Goal: Task Accomplishment & Management: Manage account settings

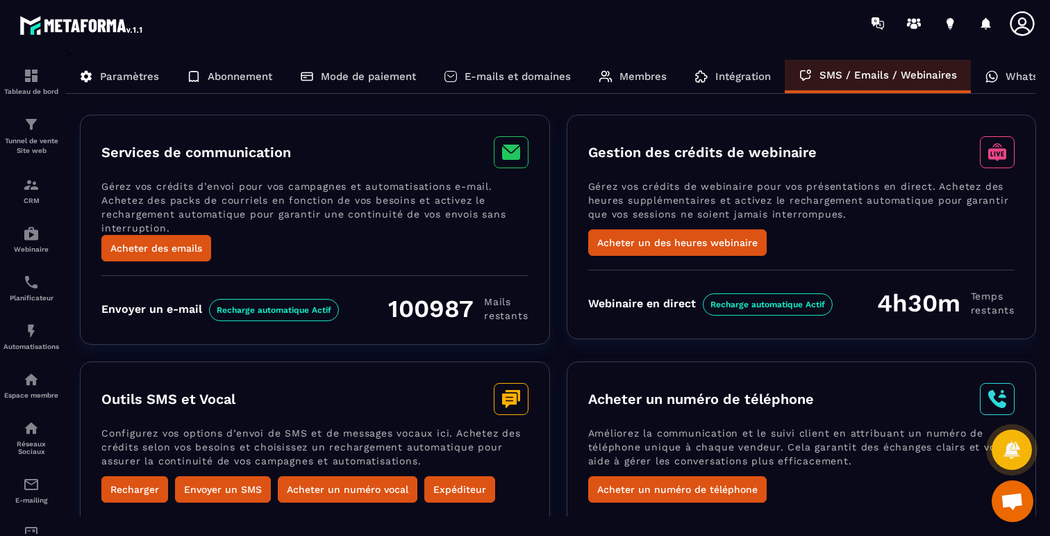
scroll to position [126, 0]
click at [1018, 77] on p "WhatsApp" at bounding box center [1032, 76] width 52 height 13
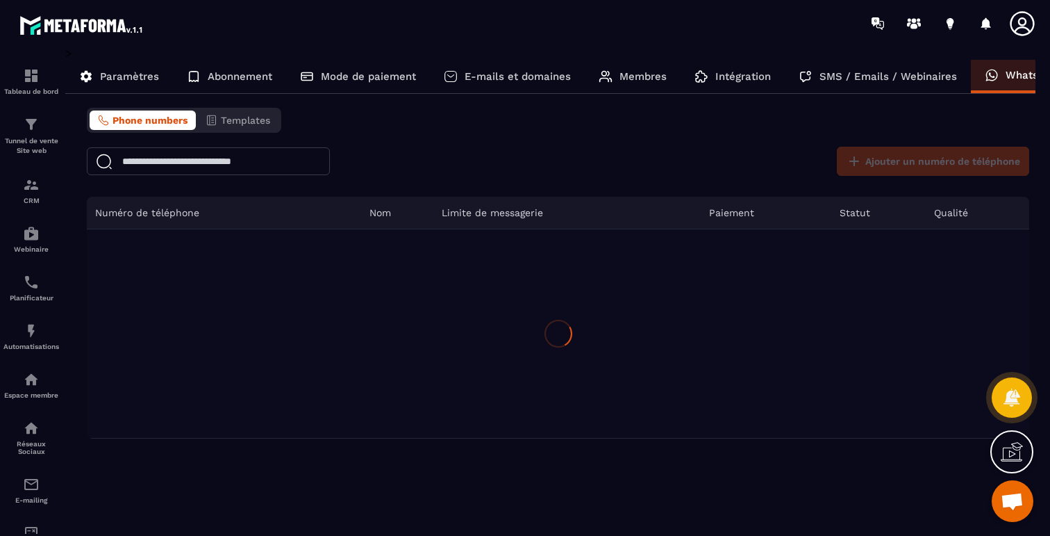
scroll to position [0, 33]
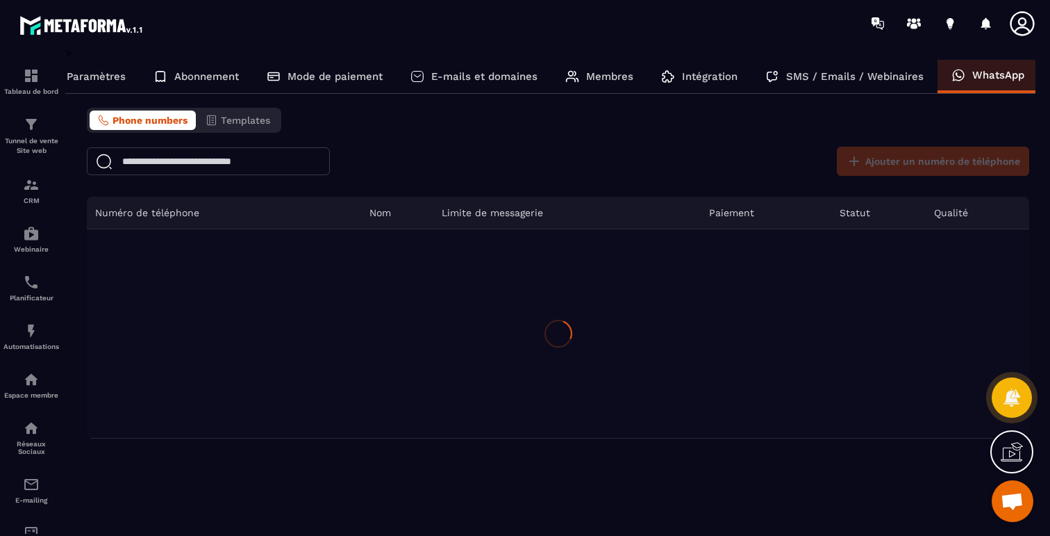
click at [95, 79] on p "Paramètres" at bounding box center [96, 76] width 59 height 13
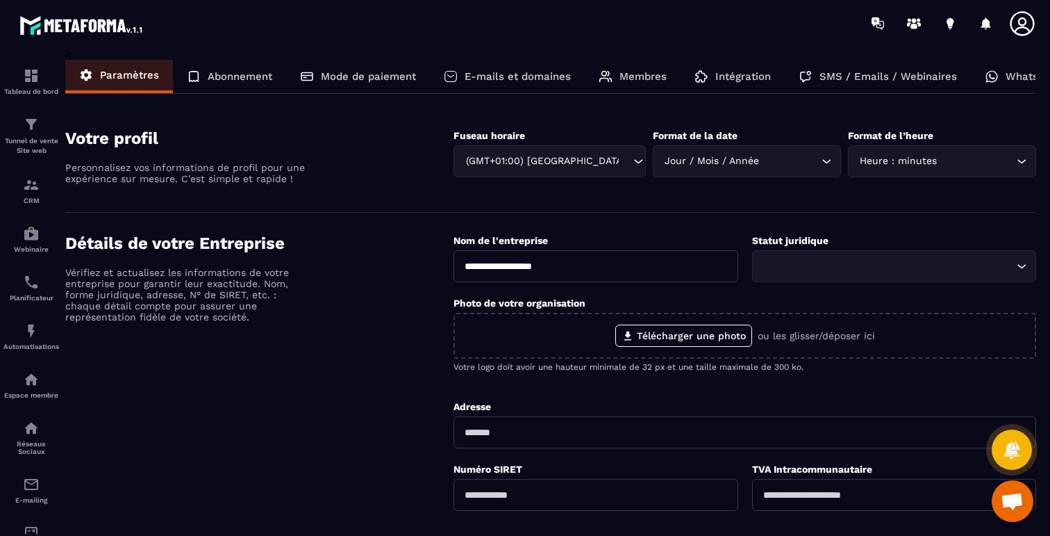
drag, startPoint x: 659, startPoint y: 272, endPoint x: 459, endPoint y: 265, distance: 200.2
click at [459, 265] on input "**********" at bounding box center [596, 266] width 284 height 32
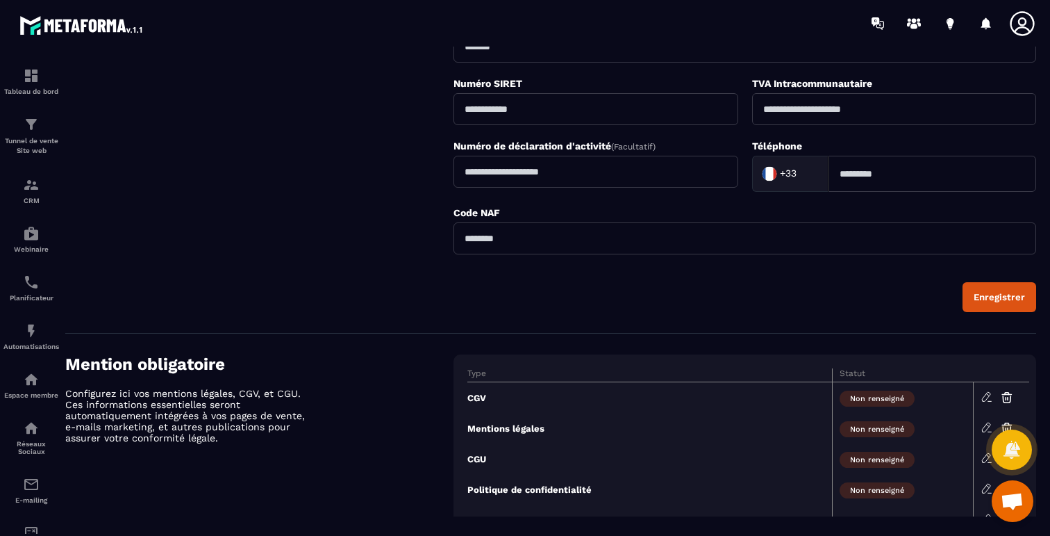
scroll to position [470, 0]
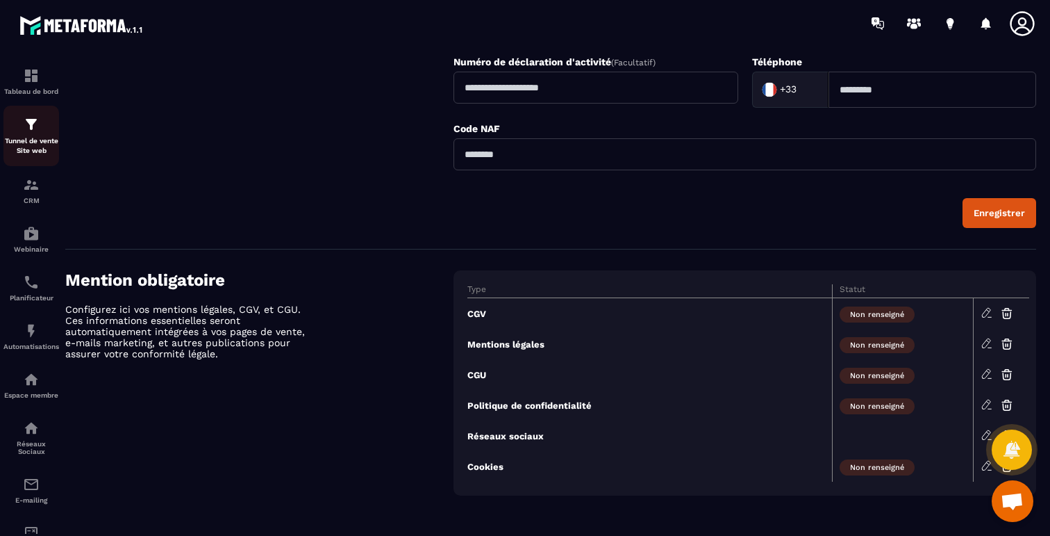
click at [31, 122] on img at bounding box center [31, 124] width 17 height 17
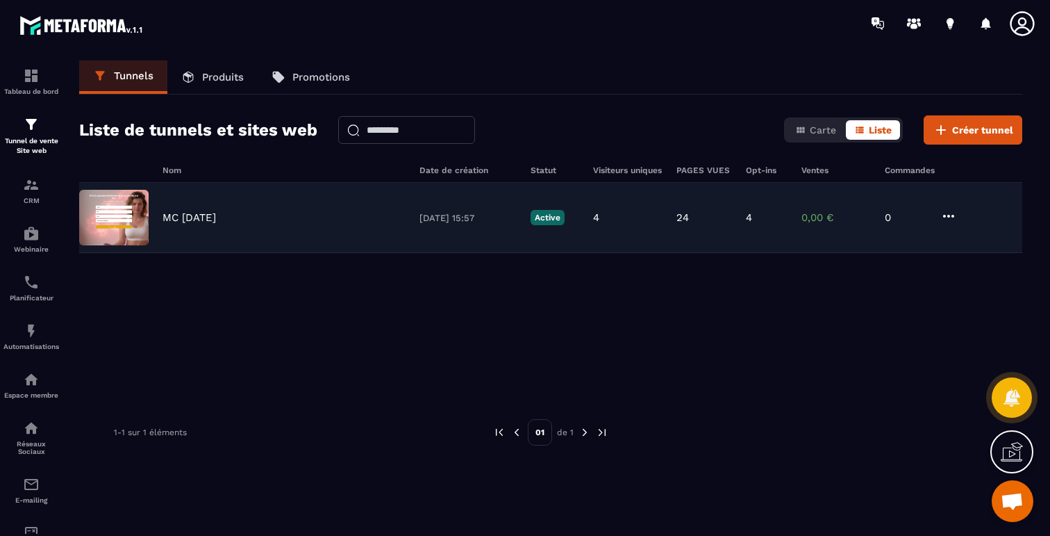
click at [598, 216] on p "4" at bounding box center [596, 217] width 6 height 13
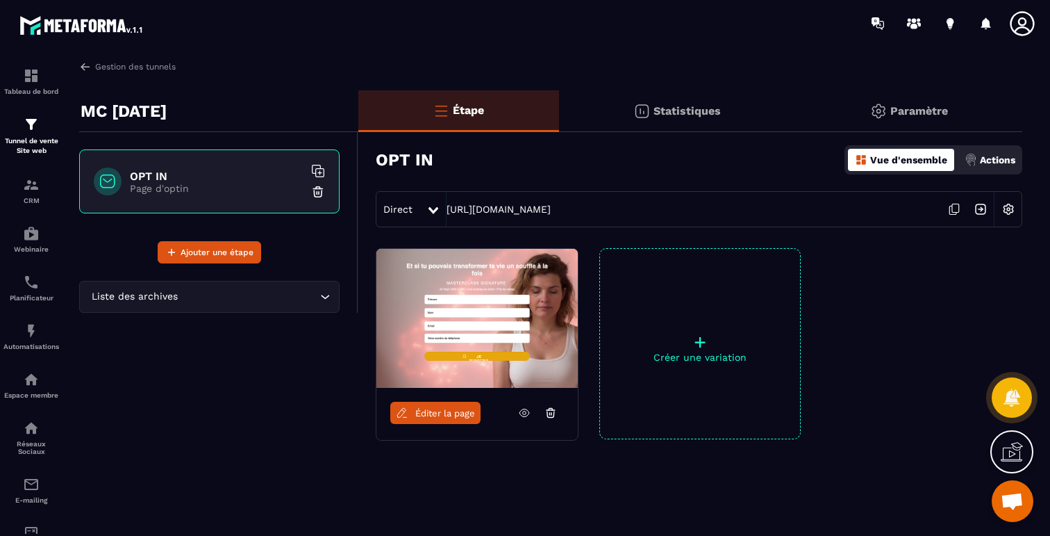
click at [679, 117] on p "Statistiques" at bounding box center [687, 110] width 67 height 13
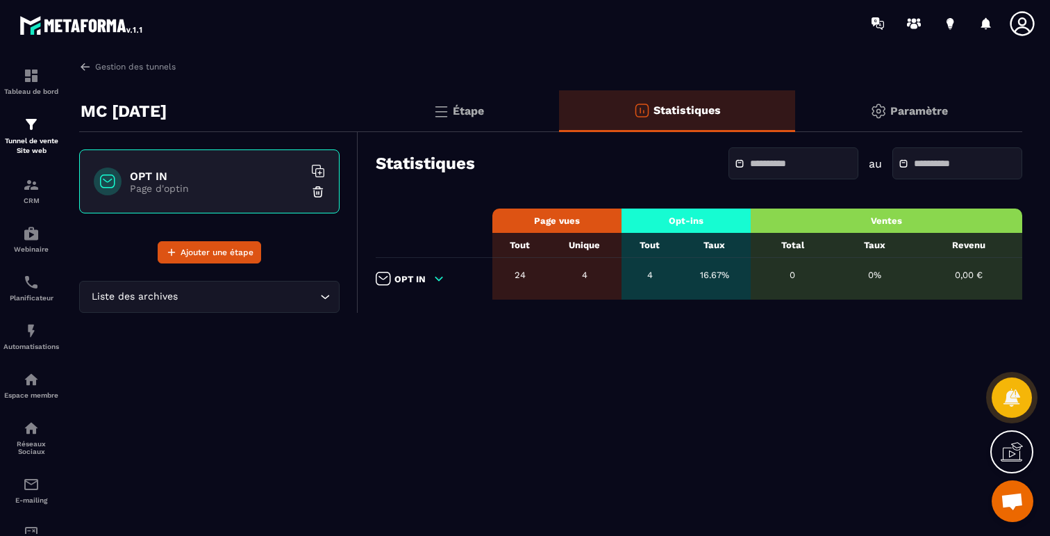
click at [439, 276] on icon at bounding box center [439, 278] width 13 height 13
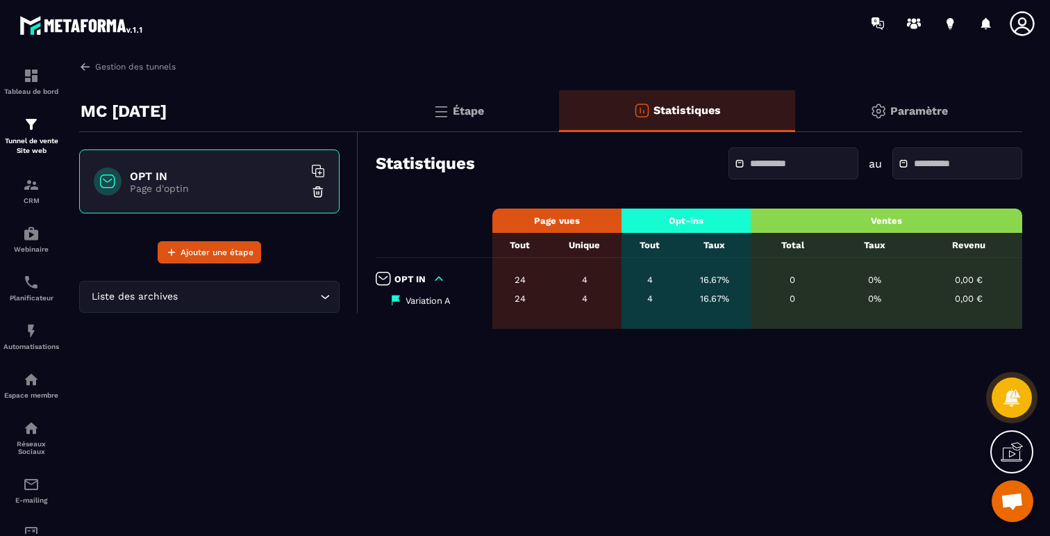
click at [439, 276] on icon at bounding box center [439, 278] width 13 height 13
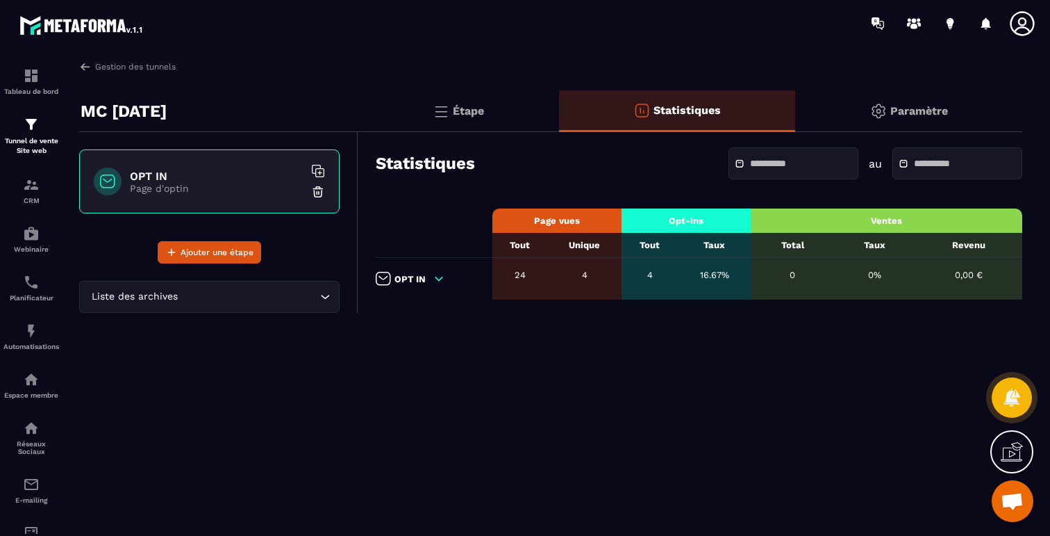
click at [914, 119] on div "Paramètre" at bounding box center [908, 111] width 227 height 42
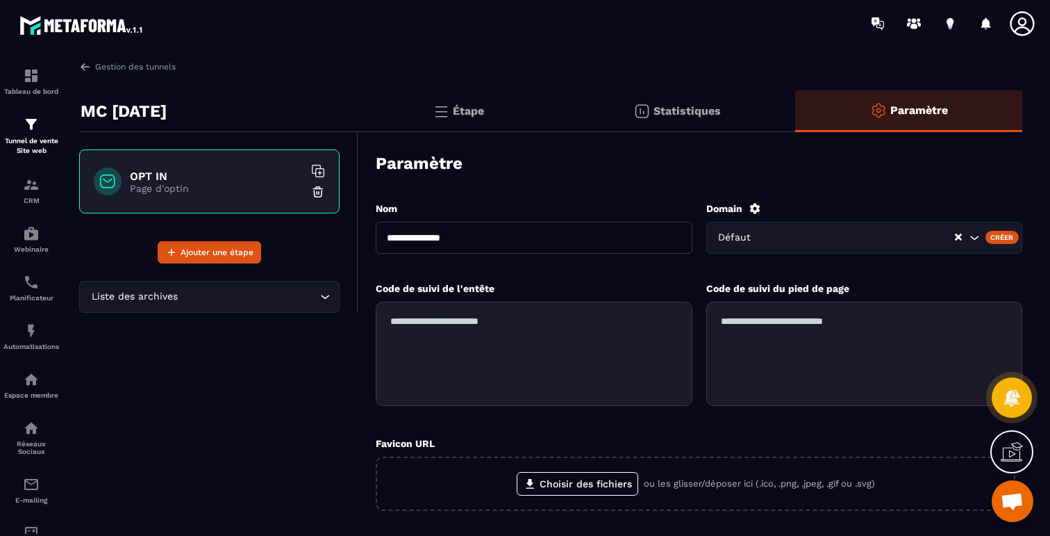
click at [484, 120] on div "Étape" at bounding box center [458, 111] width 201 height 42
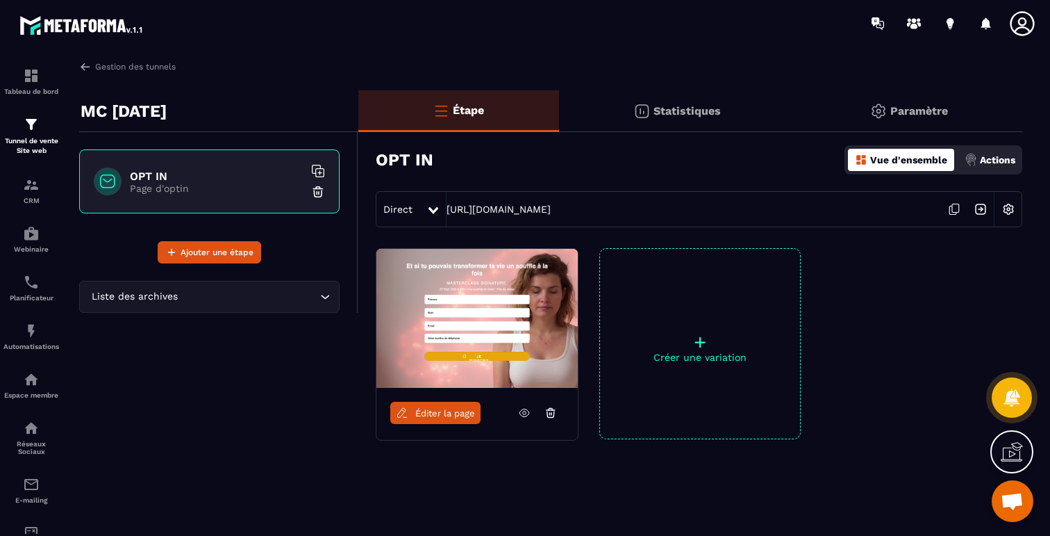
click at [295, 295] on input "Search for option" at bounding box center [249, 296] width 136 height 15
click at [309, 248] on div "OPT IN Page d'optin Ajouter une étape" at bounding box center [218, 197] width 279 height 131
click at [645, 110] on img at bounding box center [642, 111] width 17 height 17
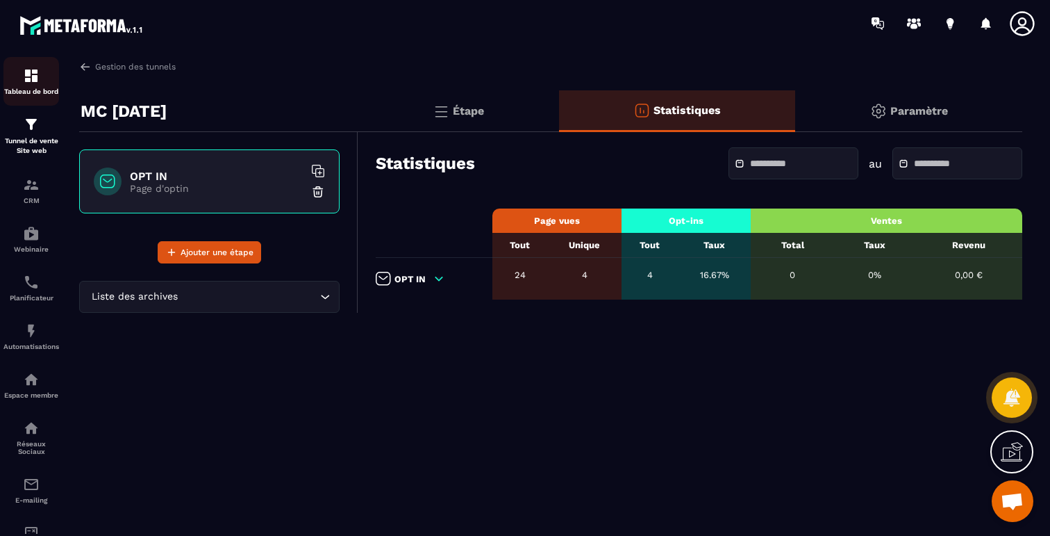
click at [35, 79] on img at bounding box center [31, 75] width 17 height 17
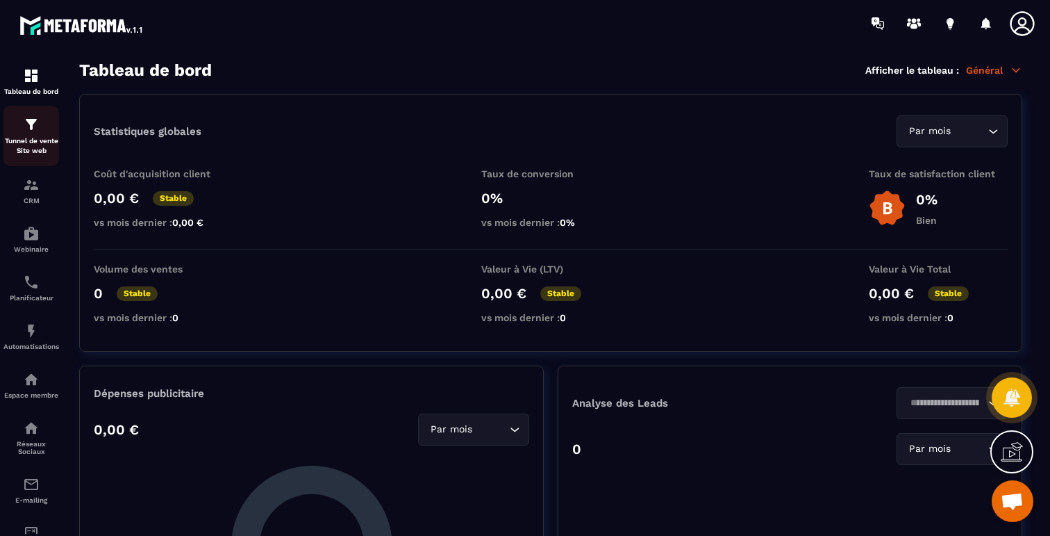
click at [11, 135] on div "Tunnel de vente Site web" at bounding box center [31, 136] width 56 height 40
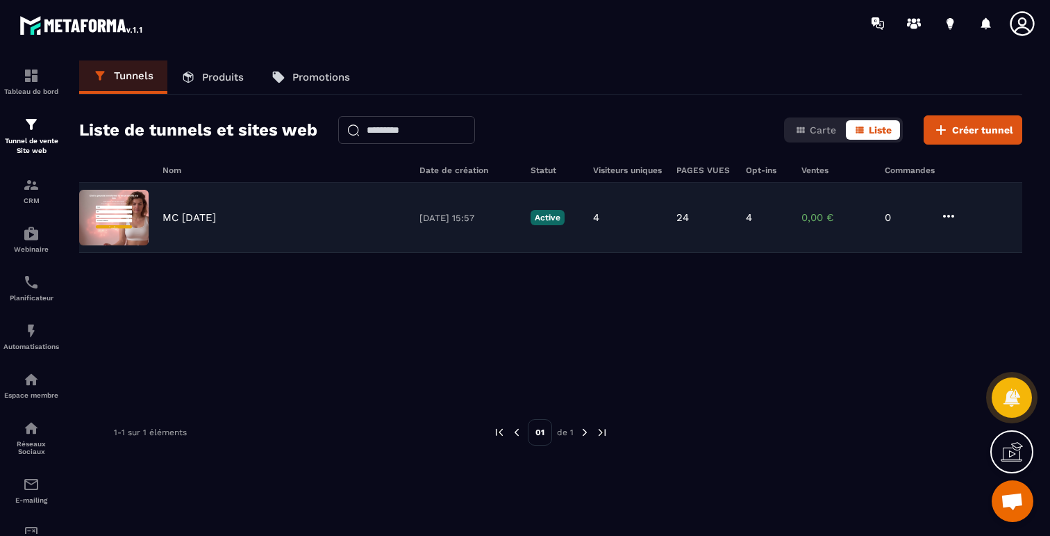
click at [954, 213] on icon at bounding box center [949, 216] width 17 height 17
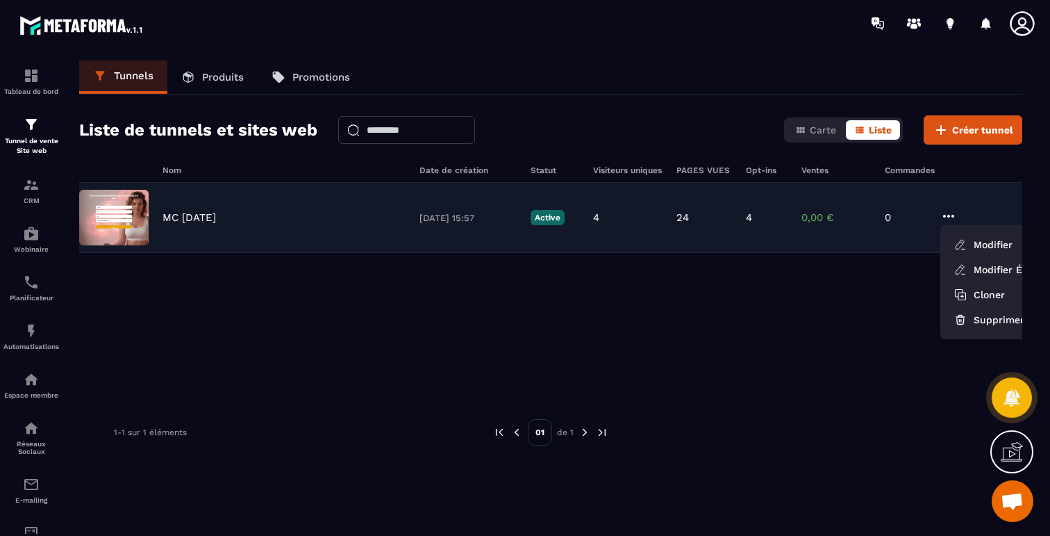
click at [954, 213] on icon at bounding box center [949, 216] width 17 height 17
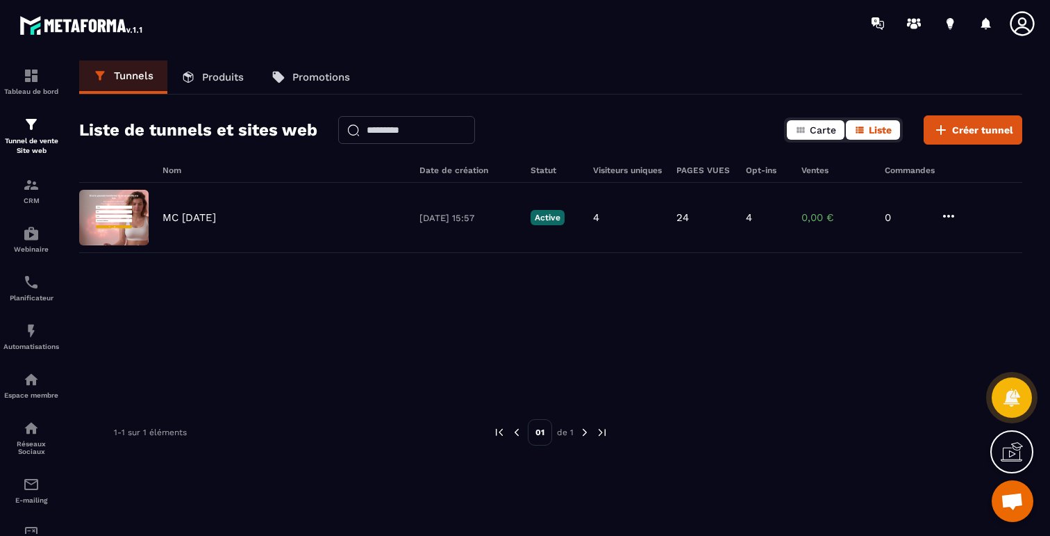
click at [826, 132] on span "Carte" at bounding box center [823, 129] width 26 height 11
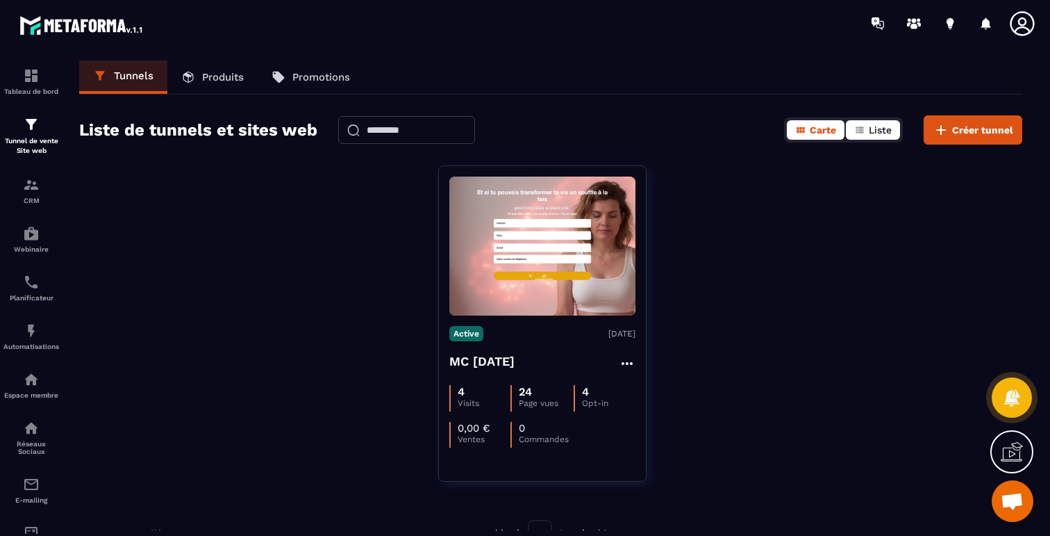
click at [882, 129] on span "Liste" at bounding box center [880, 129] width 23 height 11
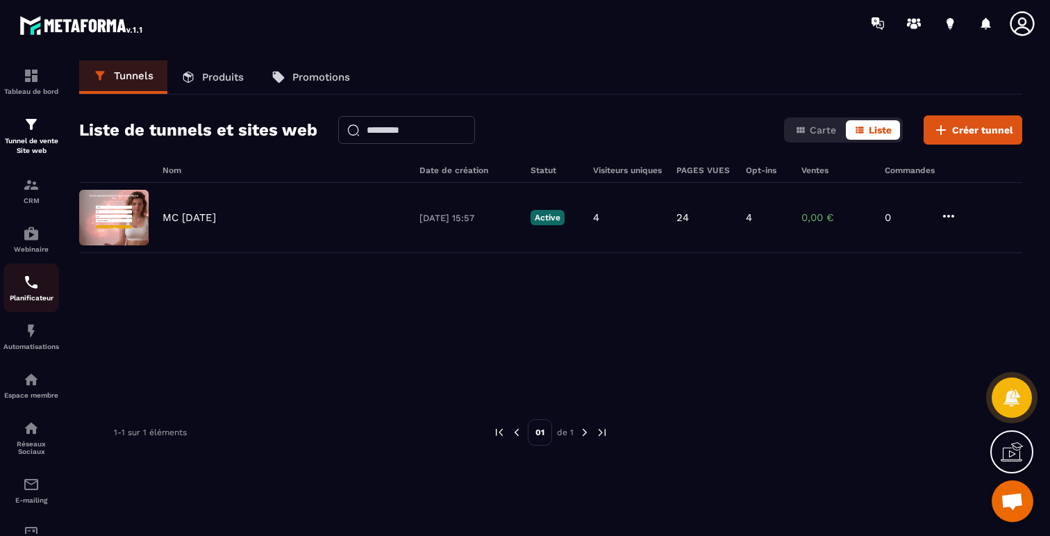
click at [47, 294] on div "Planificateur" at bounding box center [31, 288] width 56 height 28
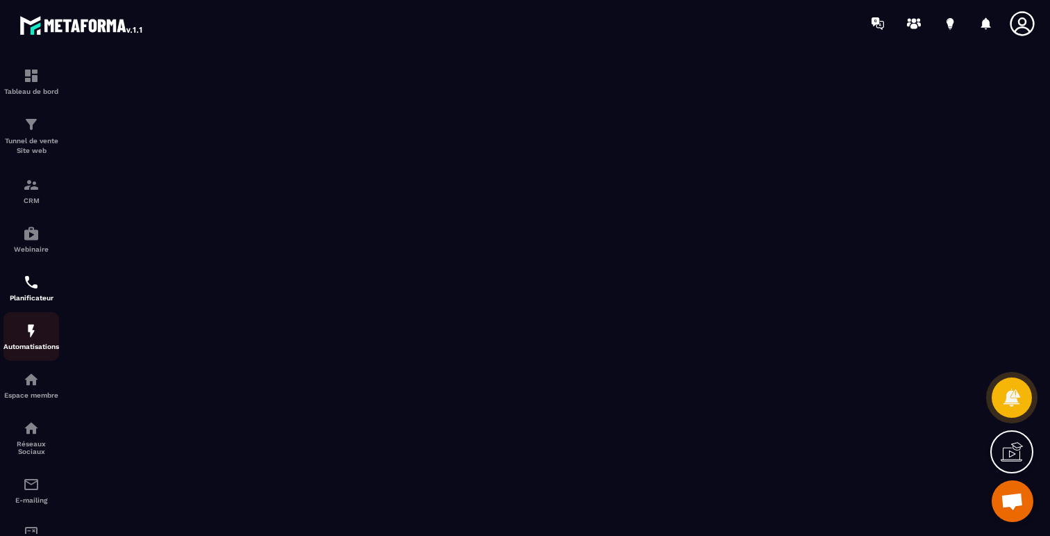
click at [28, 334] on img at bounding box center [31, 330] width 17 height 17
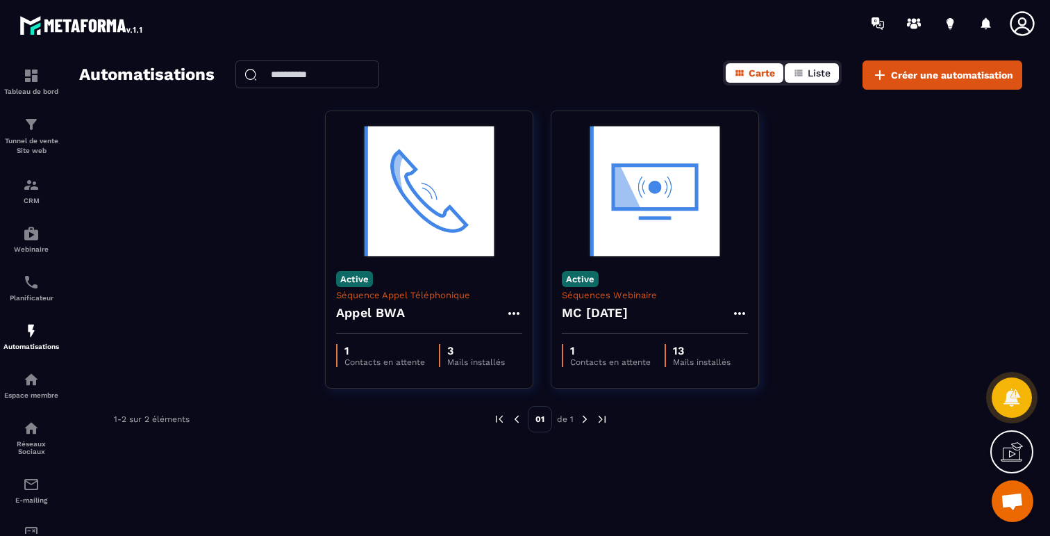
click at [813, 81] on button "Liste" at bounding box center [812, 72] width 54 height 19
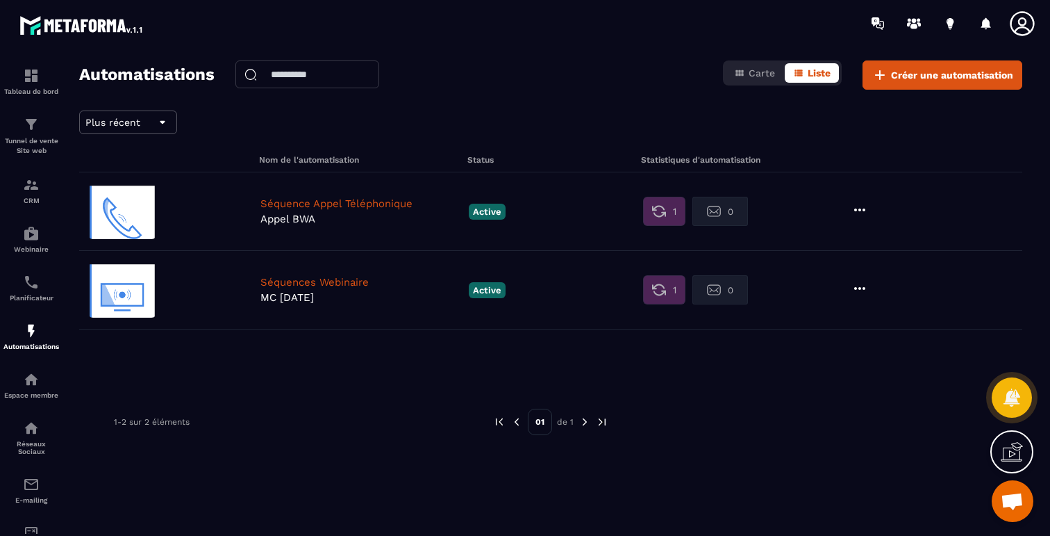
click at [864, 286] on icon at bounding box center [860, 288] width 17 height 17
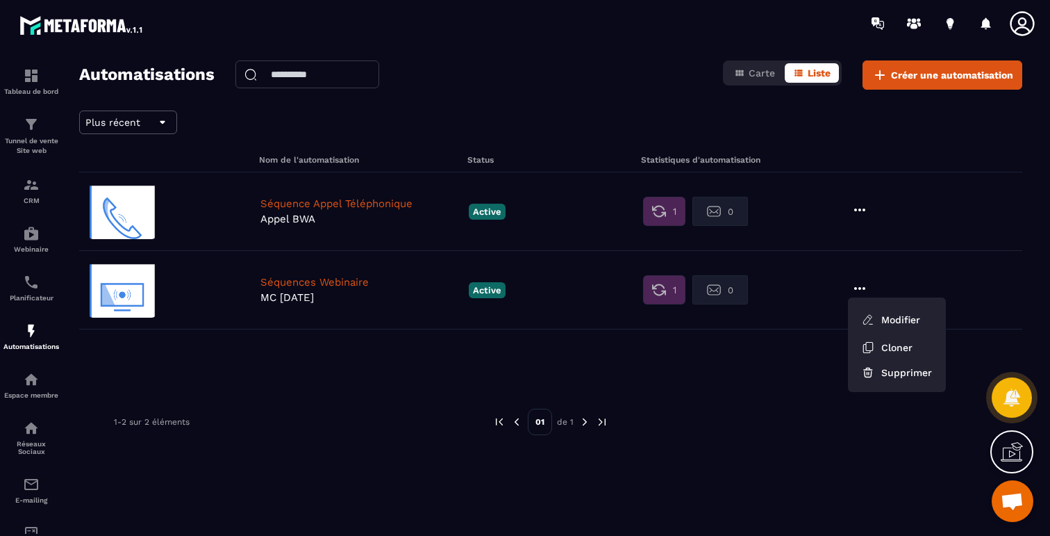
click at [864, 286] on icon at bounding box center [860, 288] width 17 height 17
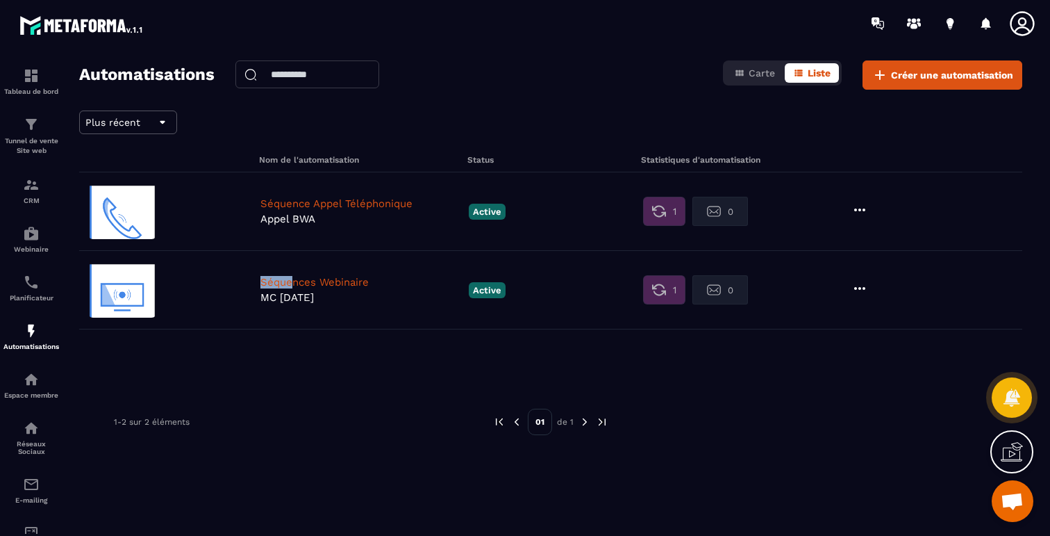
drag, startPoint x: 290, startPoint y: 283, endPoint x: 294, endPoint y: 252, distance: 31.5
click at [294, 252] on div "Séquences Webinaire MC [DATE] Active 1 0" at bounding box center [550, 290] width 943 height 79
click at [290, 295] on p "MC [DATE]" at bounding box center [361, 297] width 201 height 13
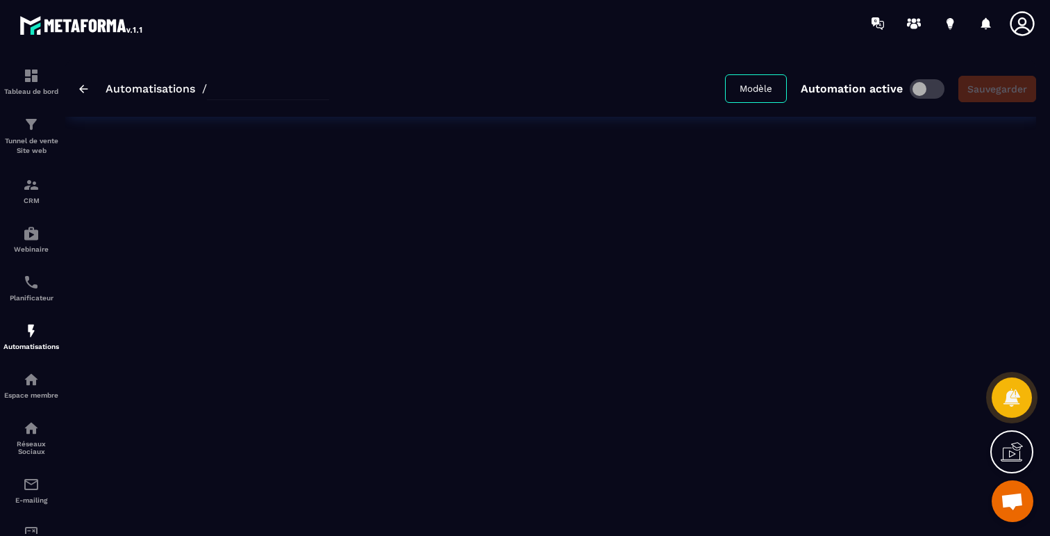
type input "**********"
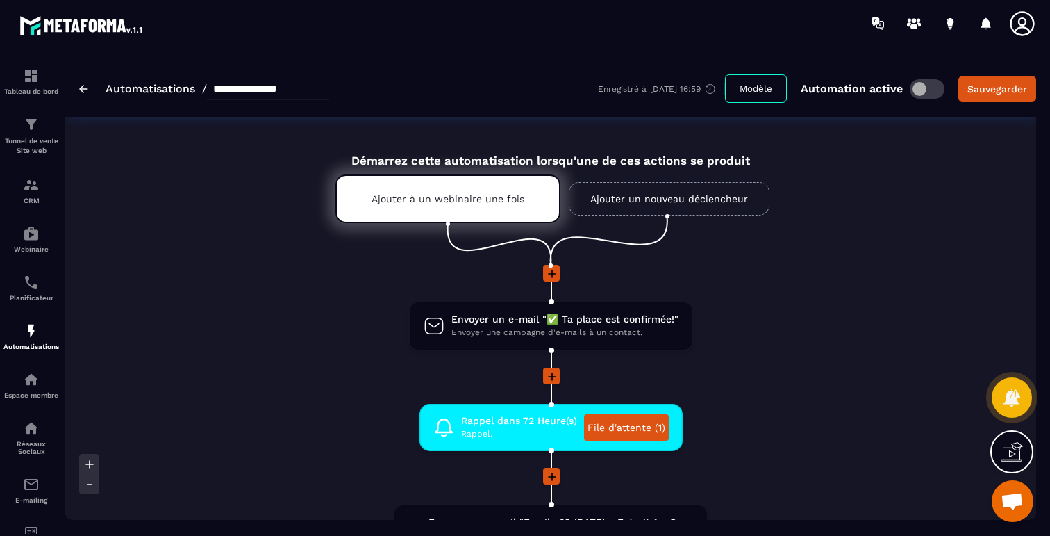
click at [85, 91] on img at bounding box center [83, 89] width 9 height 8
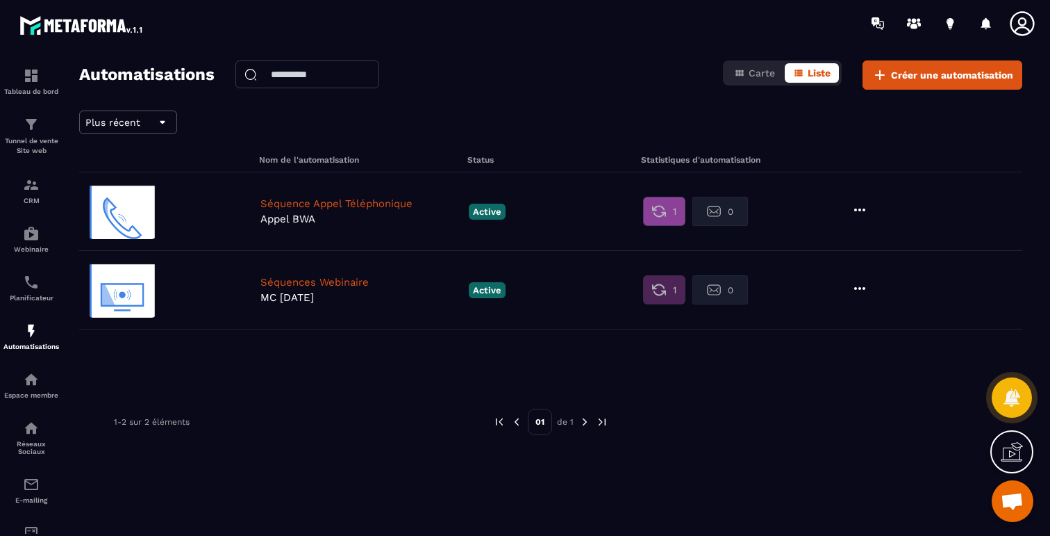
click at [660, 209] on img at bounding box center [659, 211] width 14 height 14
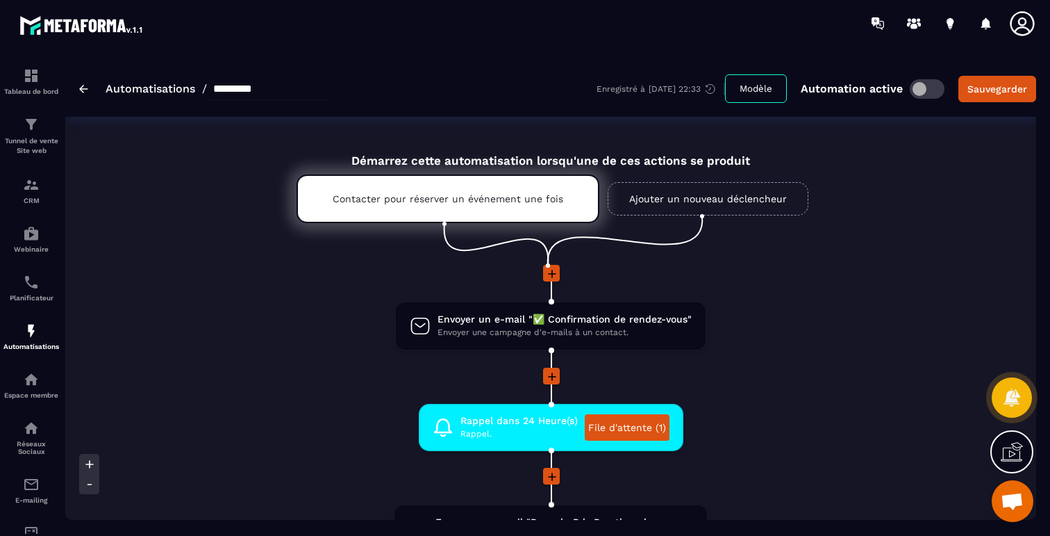
click at [90, 83] on div "Automatisations / *********" at bounding box center [204, 89] width 250 height 22
click at [87, 93] on div "Automatisations / *********" at bounding box center [204, 89] width 250 height 22
click at [85, 90] on img at bounding box center [83, 89] width 9 height 8
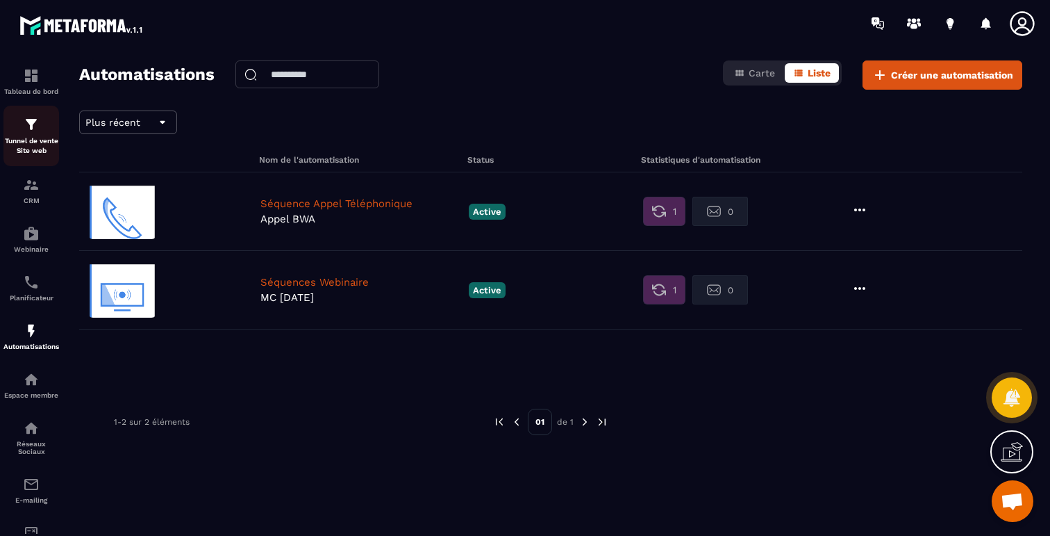
click at [40, 127] on div "Tunnel de vente Site web" at bounding box center [31, 136] width 56 height 40
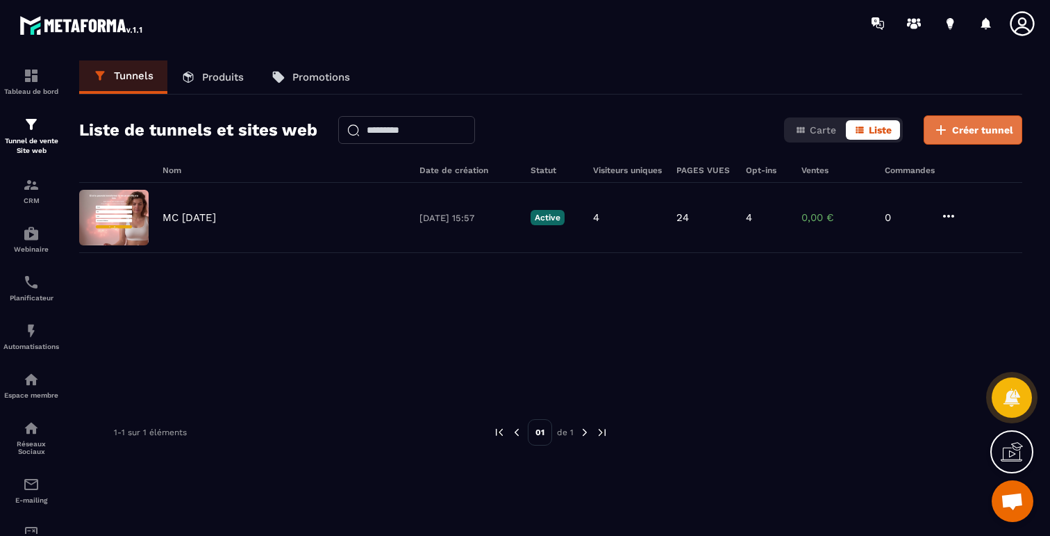
click at [953, 135] on span "Créer tunnel" at bounding box center [982, 130] width 61 height 14
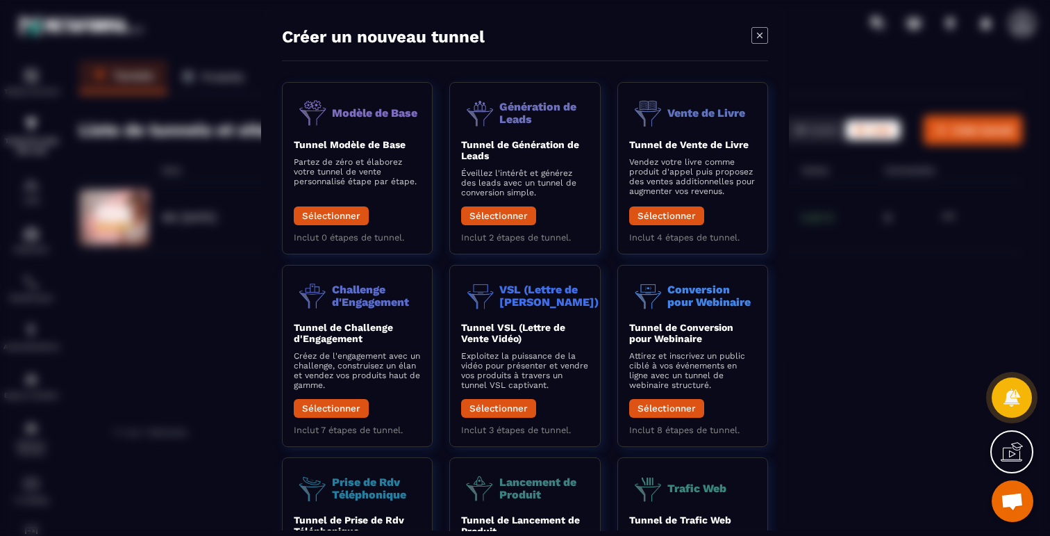
click at [756, 38] on icon "Modal window" at bounding box center [760, 35] width 17 height 17
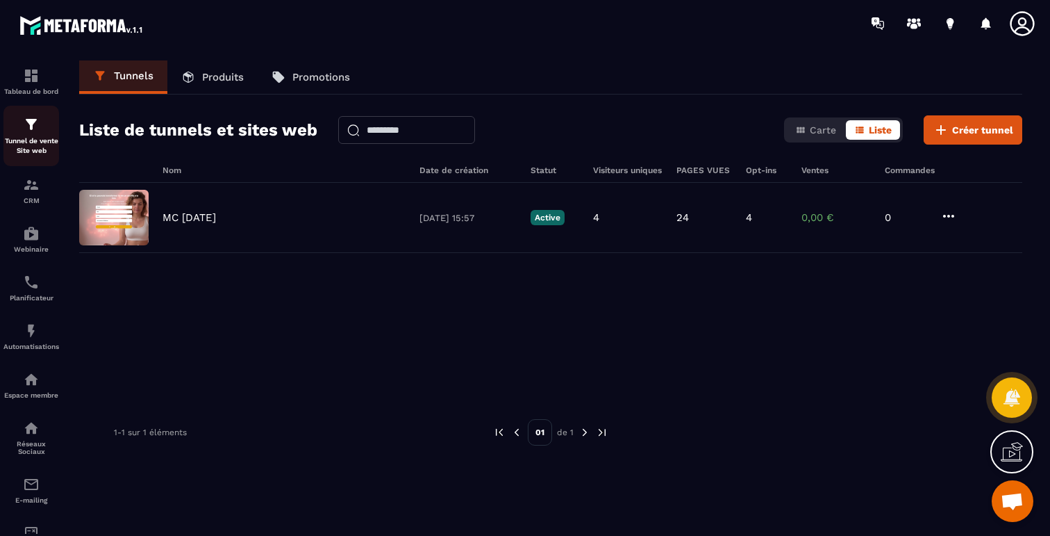
click at [23, 134] on div "Tunnel de vente Site web" at bounding box center [31, 136] width 56 height 40
click at [976, 129] on span "Créer tunnel" at bounding box center [982, 130] width 61 height 14
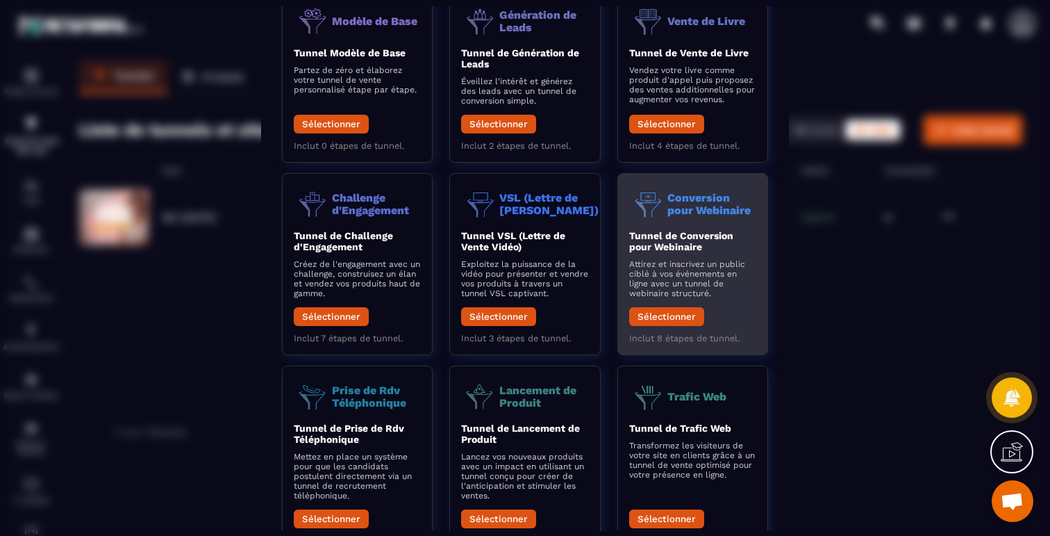
scroll to position [151, 0]
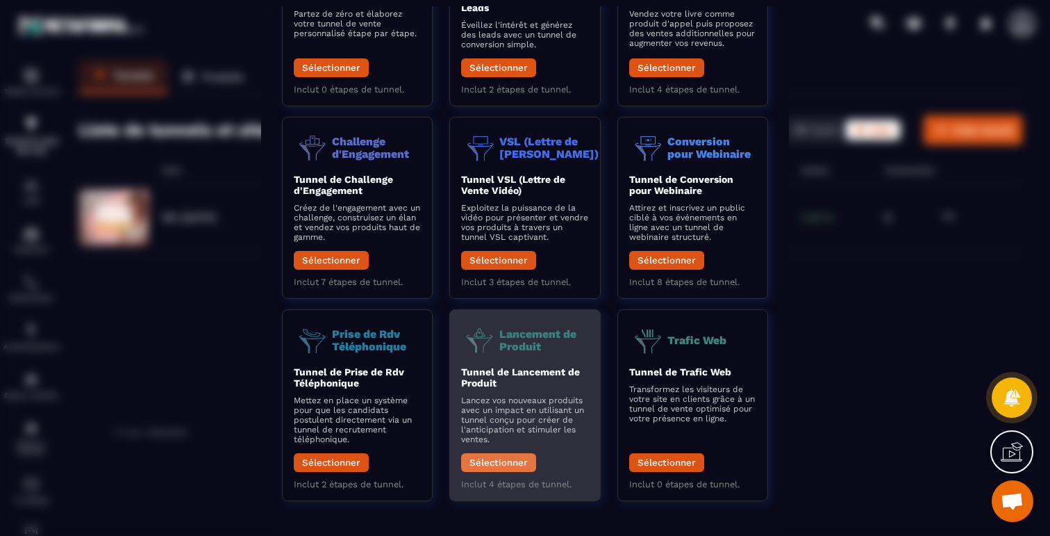
click at [524, 457] on button "Sélectionner" at bounding box center [498, 462] width 75 height 19
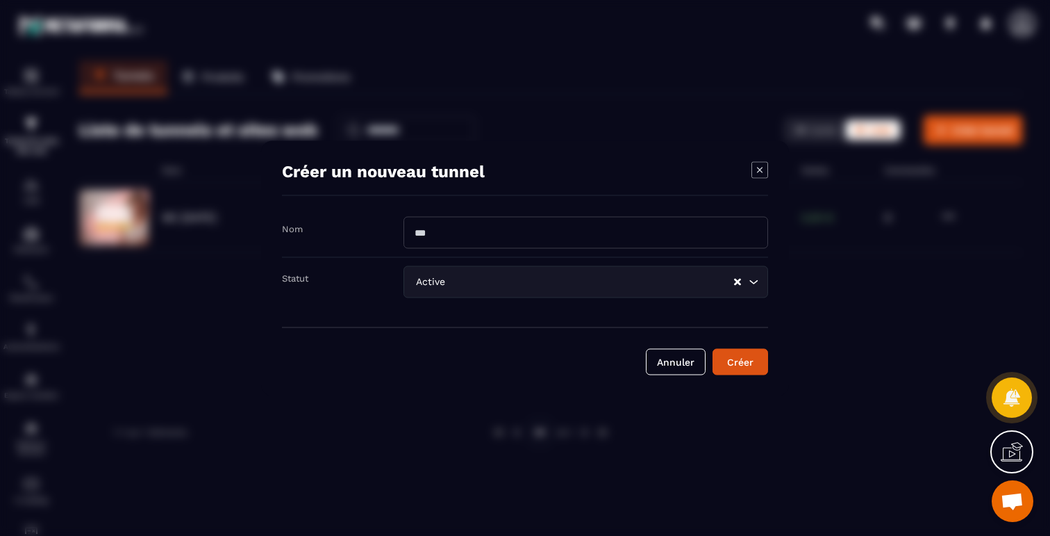
click at [626, 238] on input "Modal window" at bounding box center [586, 232] width 365 height 32
type input "**********"
click at [740, 367] on div "Créer" at bounding box center [741, 361] width 38 height 14
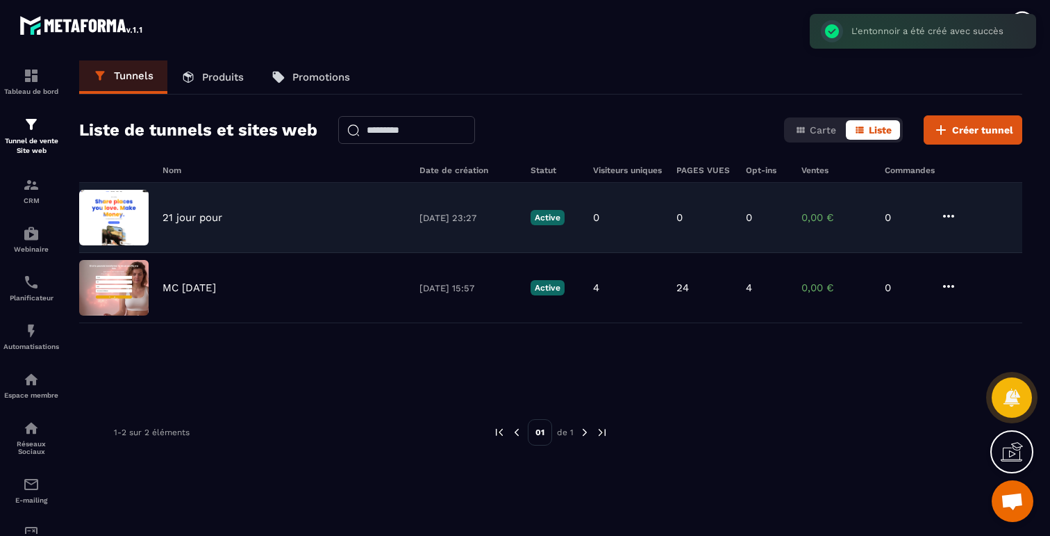
click at [947, 213] on icon at bounding box center [949, 216] width 17 height 17
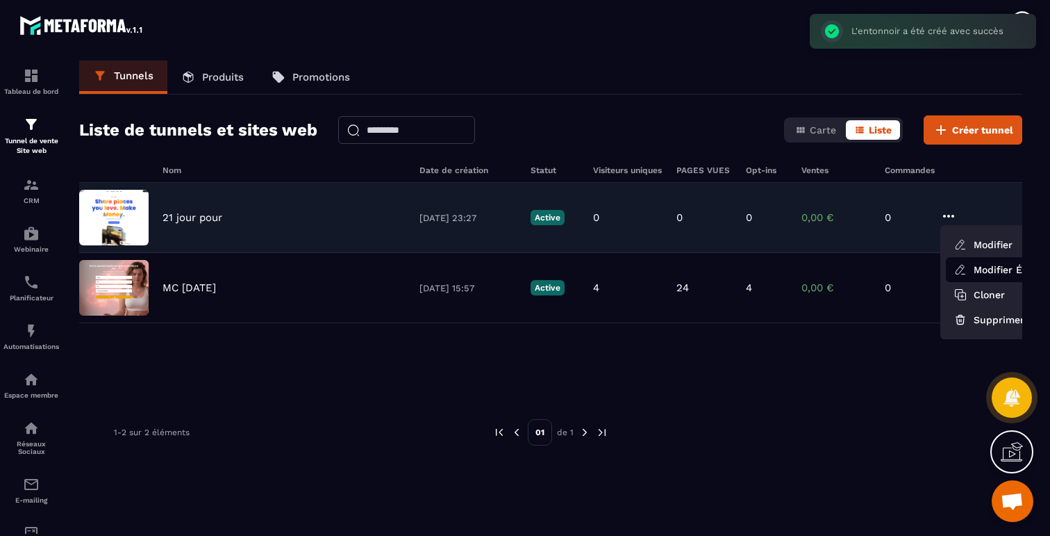
click at [969, 270] on link "Modifier Étapes" at bounding box center [1001, 269] width 111 height 25
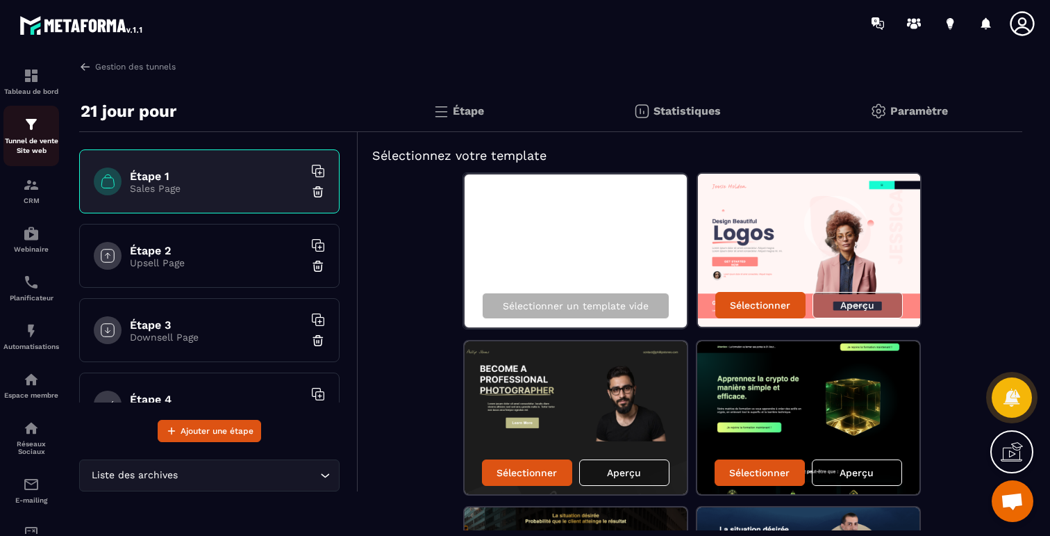
click at [37, 135] on div "Tunnel de vente Site web" at bounding box center [31, 136] width 56 height 40
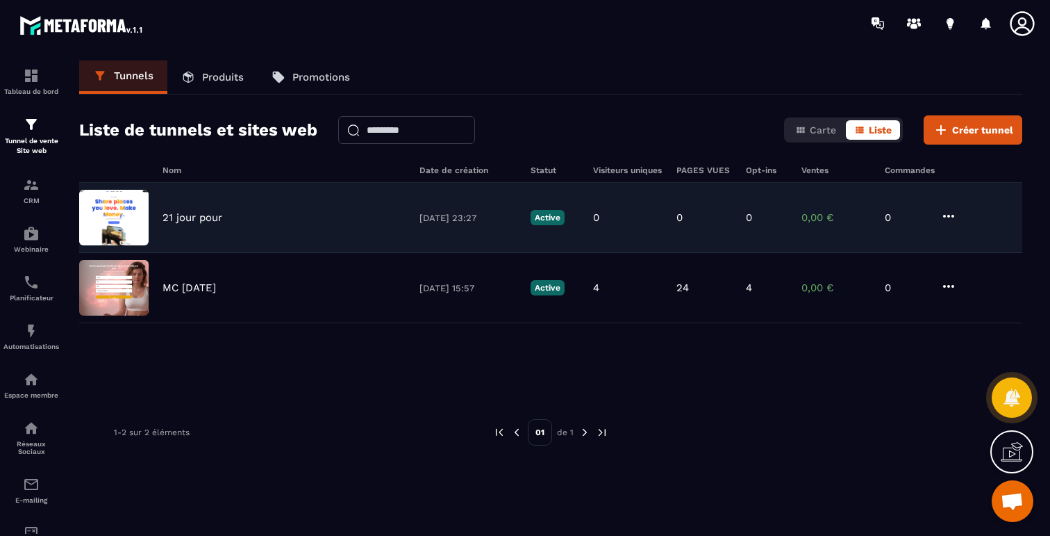
click at [949, 214] on icon at bounding box center [949, 216] width 17 height 17
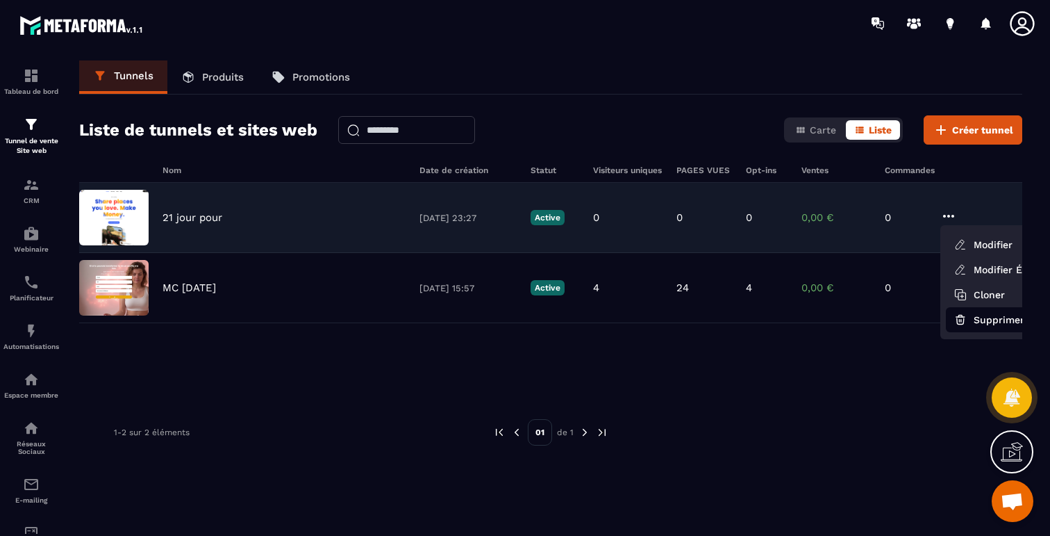
click at [977, 320] on button "Supprimer" at bounding box center [1001, 319] width 111 height 25
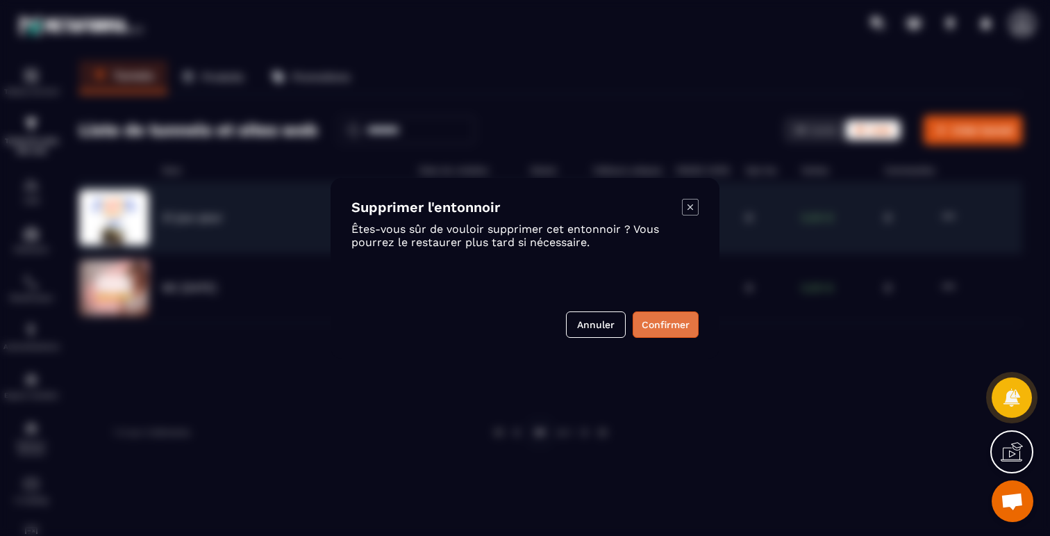
click at [665, 318] on button "Confirmer" at bounding box center [666, 324] width 66 height 26
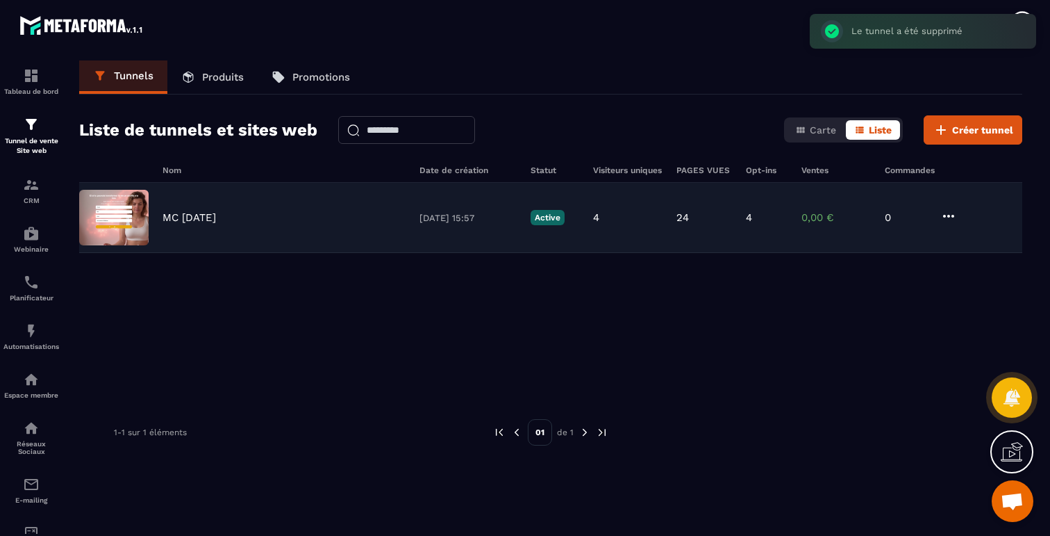
click at [949, 215] on icon at bounding box center [948, 216] width 11 height 3
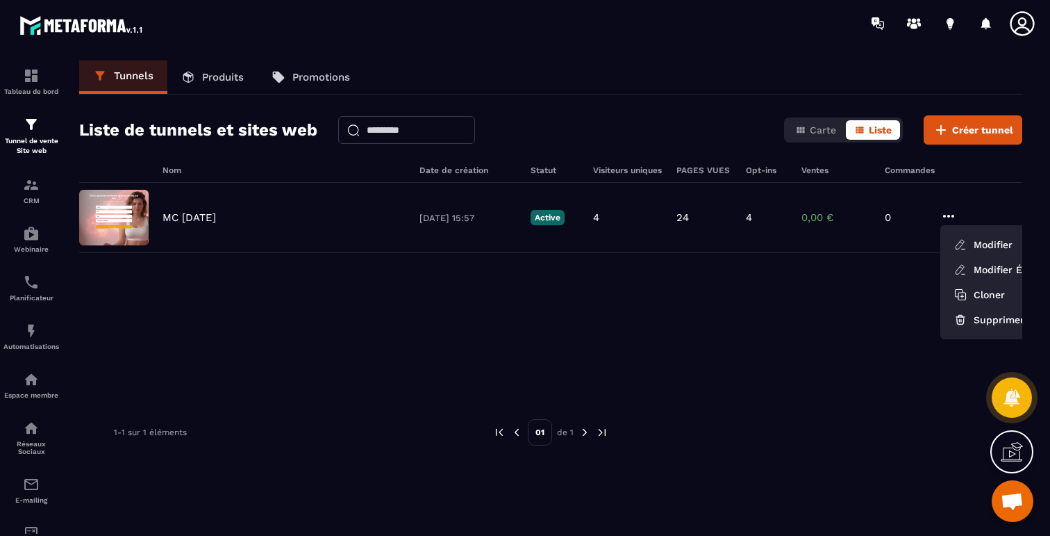
click at [875, 337] on div "MC [DATE] [DATE] 15:57 Active 4 24 4 0,00 € 0 Modifier Modifier Étapes Cloner S…" at bounding box center [550, 287] width 943 height 208
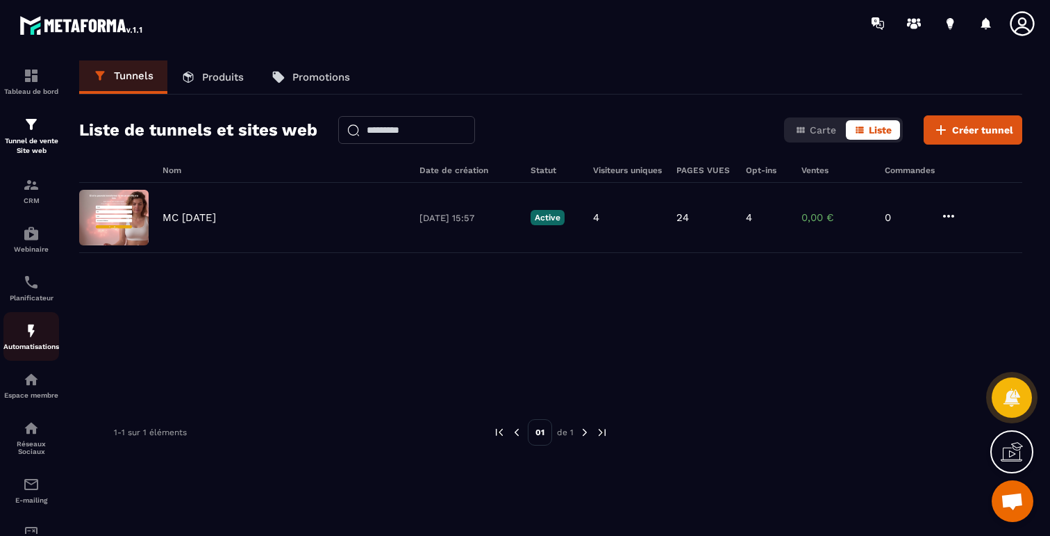
click at [40, 339] on div "Automatisations" at bounding box center [31, 336] width 56 height 28
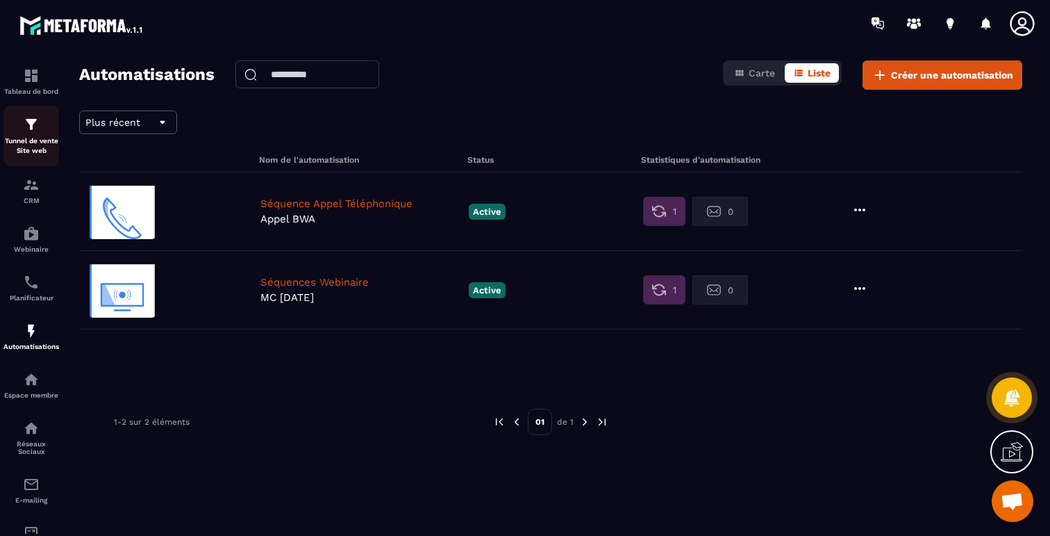
click at [26, 149] on p "Tunnel de vente Site web" at bounding box center [31, 145] width 56 height 19
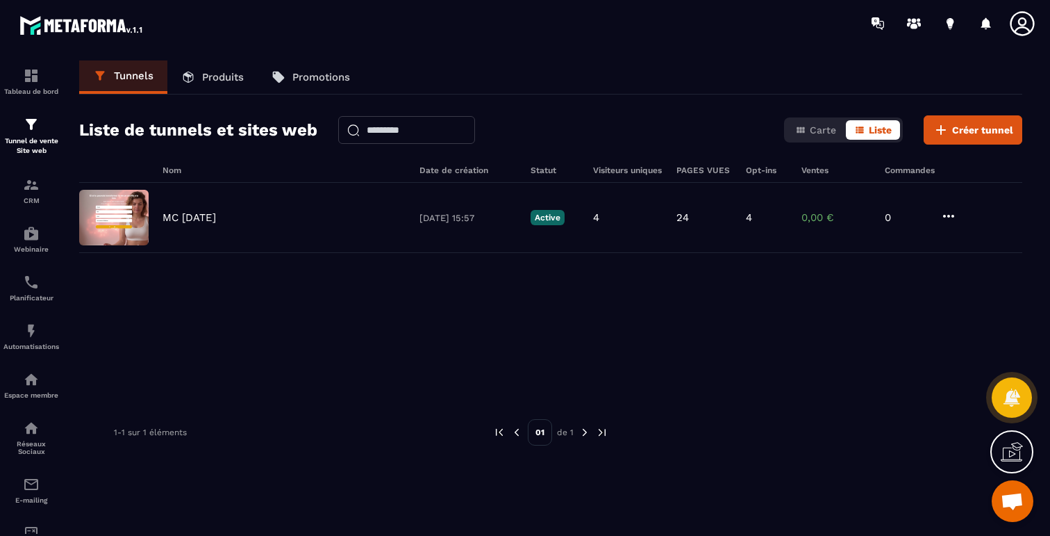
click at [226, 85] on link "Produits" at bounding box center [212, 76] width 90 height 33
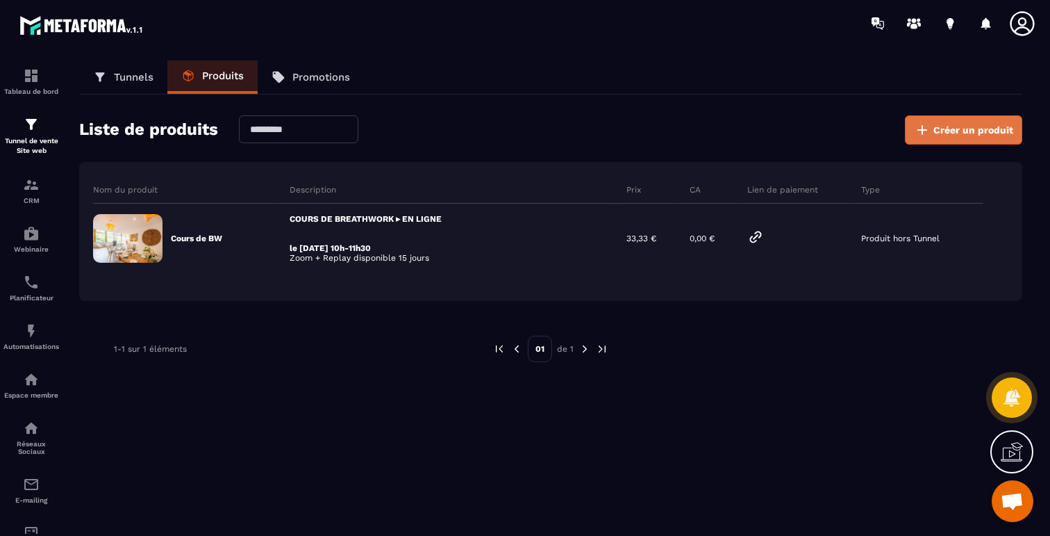
click at [923, 130] on icon at bounding box center [923, 130] width 10 height 10
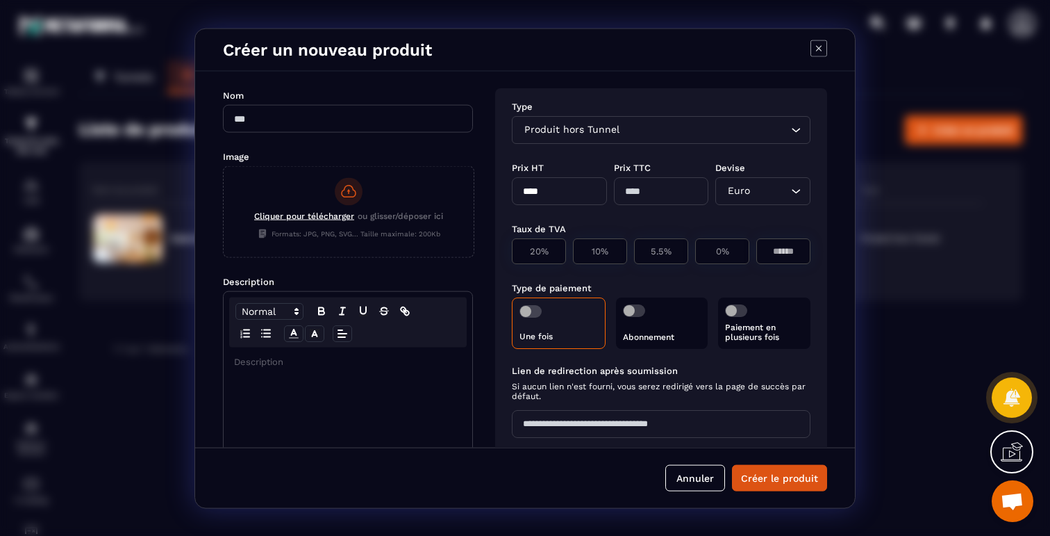
click at [703, 130] on input "Search for option" at bounding box center [704, 129] width 165 height 15
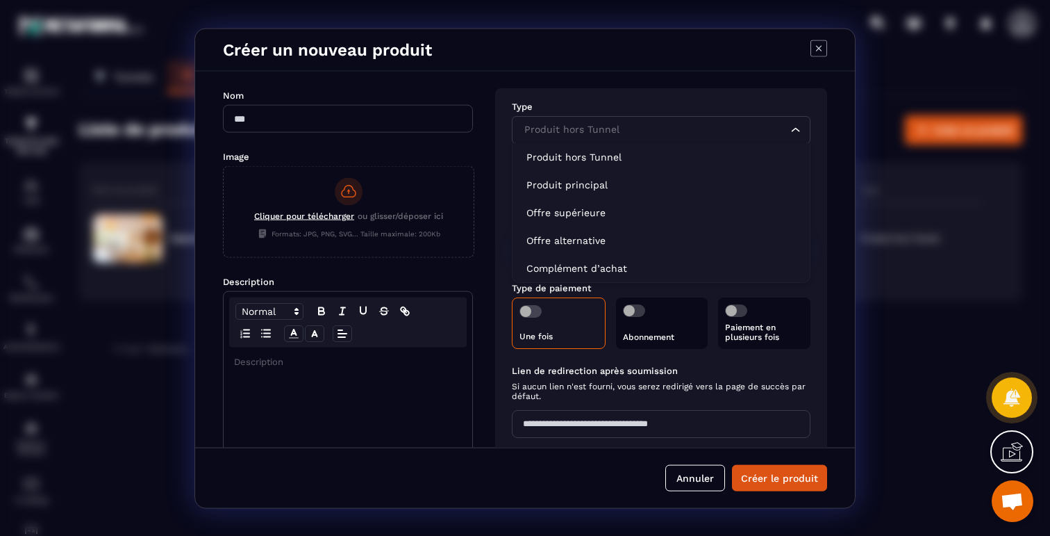
click at [693, 95] on div "Type Produit hors Tunnel Loading... Produit hors Tunnel Produit principal Offre…" at bounding box center [661, 334] width 332 height 493
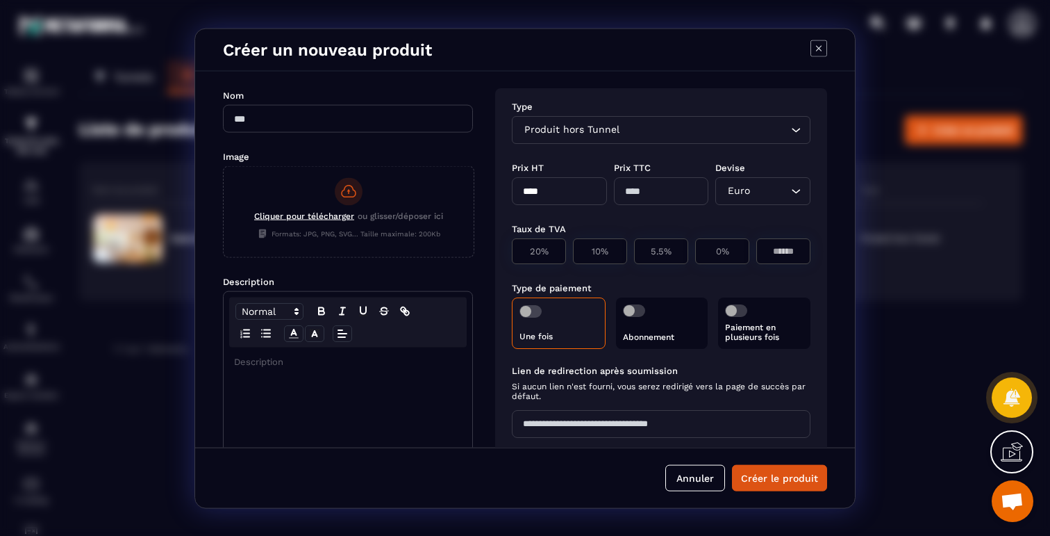
click at [818, 53] on icon "Modal window" at bounding box center [819, 48] width 17 height 17
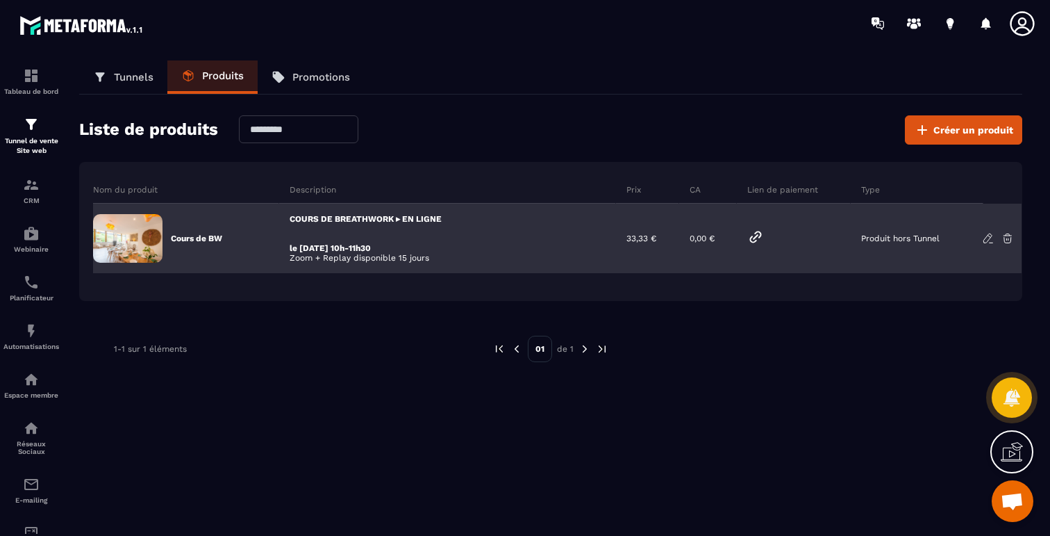
click at [206, 238] on p "Cours de BW" at bounding box center [196, 238] width 51 height 11
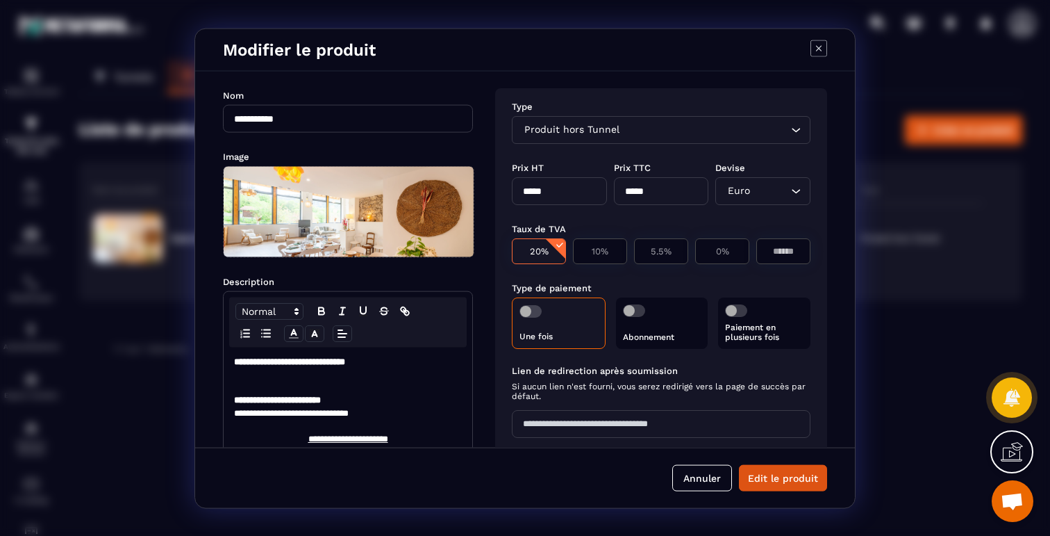
click at [814, 50] on icon "Modal window" at bounding box center [819, 48] width 17 height 17
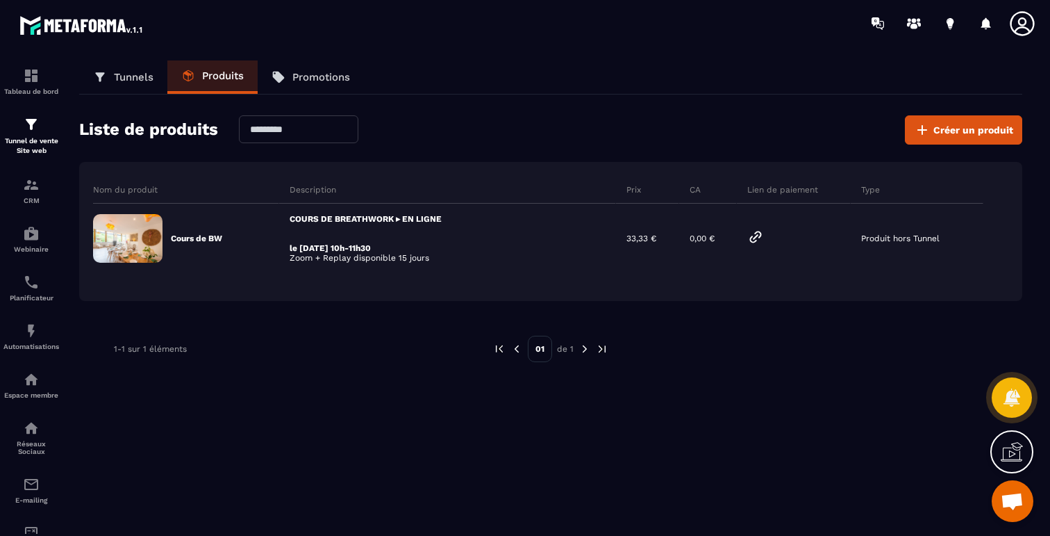
click at [124, 83] on link "Tunnels" at bounding box center [123, 76] width 88 height 33
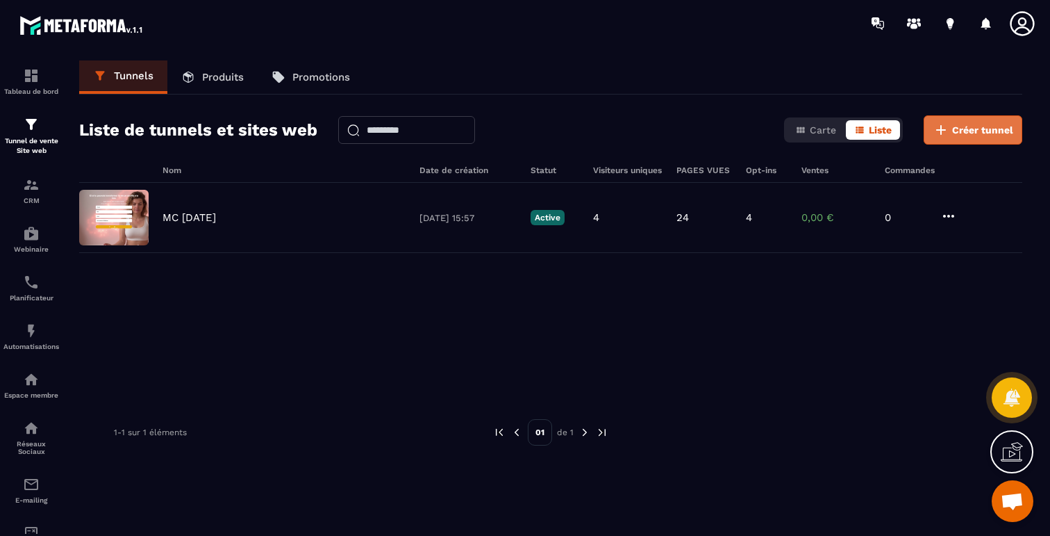
click at [959, 132] on span "Créer tunnel" at bounding box center [982, 130] width 61 height 14
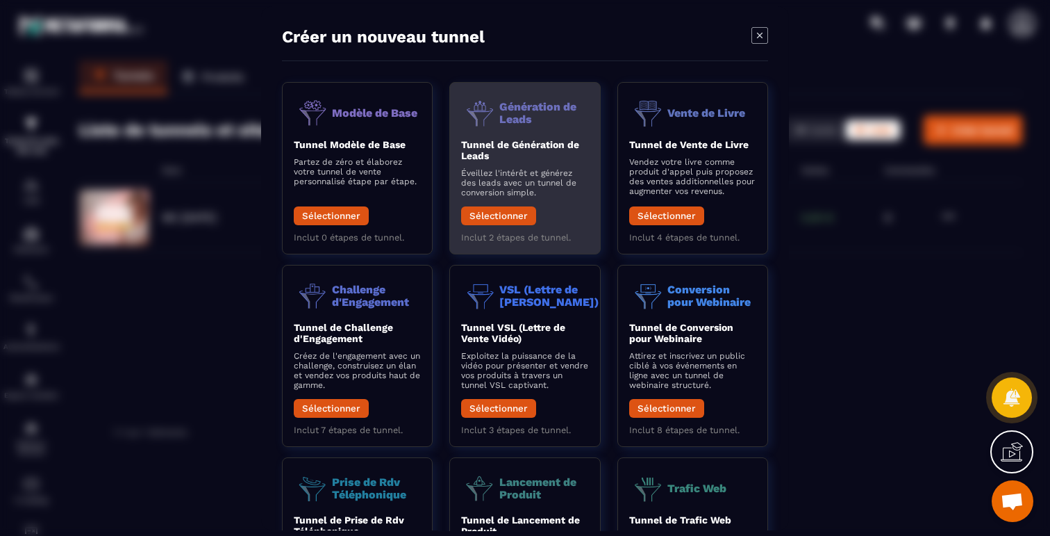
click at [524, 156] on h2 "Tunnel de Génération de Leads" at bounding box center [524, 150] width 127 height 22
click at [505, 220] on button "Sélectionner" at bounding box center [498, 215] width 75 height 19
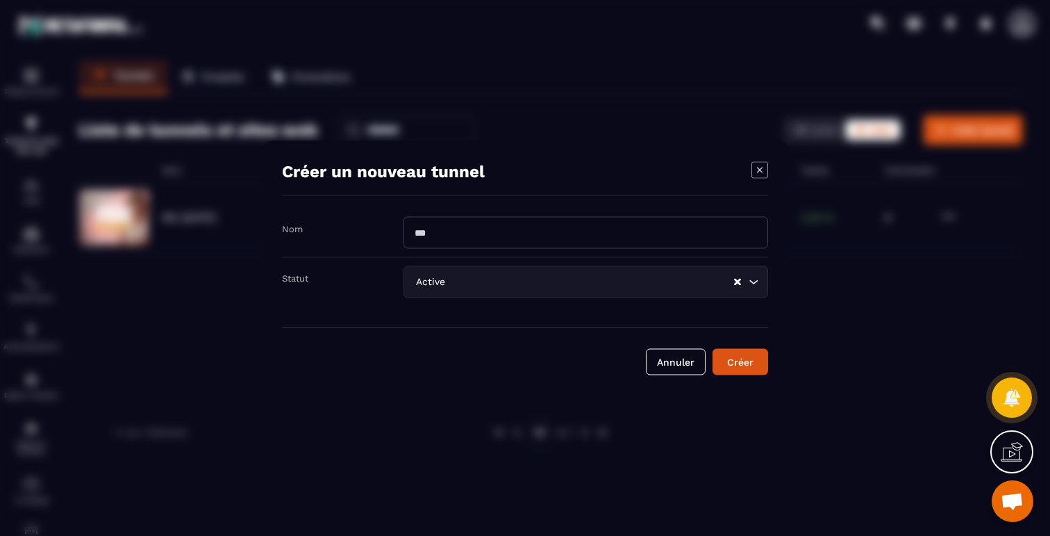
click at [575, 237] on input "Modal window" at bounding box center [586, 232] width 365 height 32
type input "**********"
click at [727, 369] on button "Créer" at bounding box center [741, 361] width 56 height 26
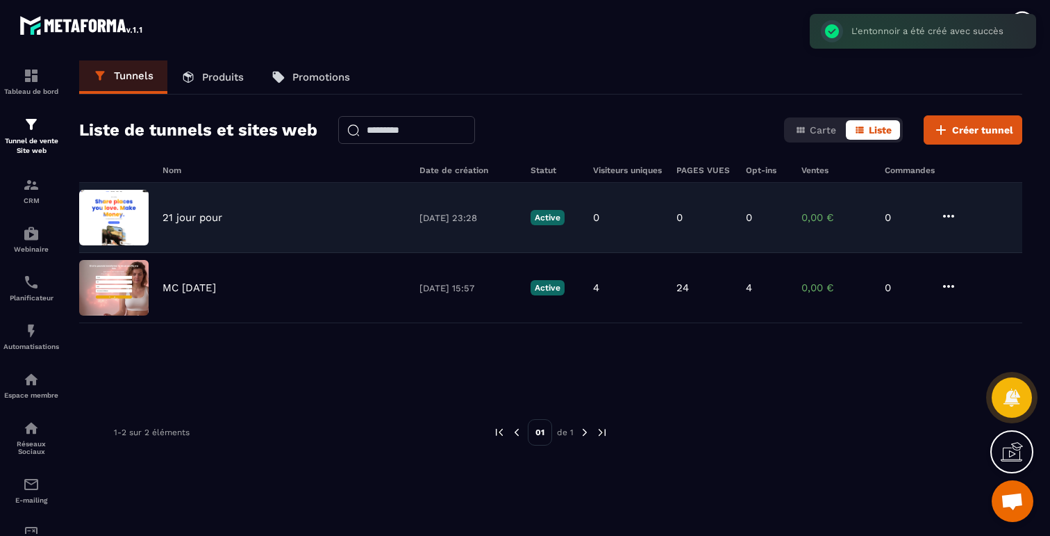
click at [204, 217] on p "21 jour pour" at bounding box center [193, 217] width 60 height 13
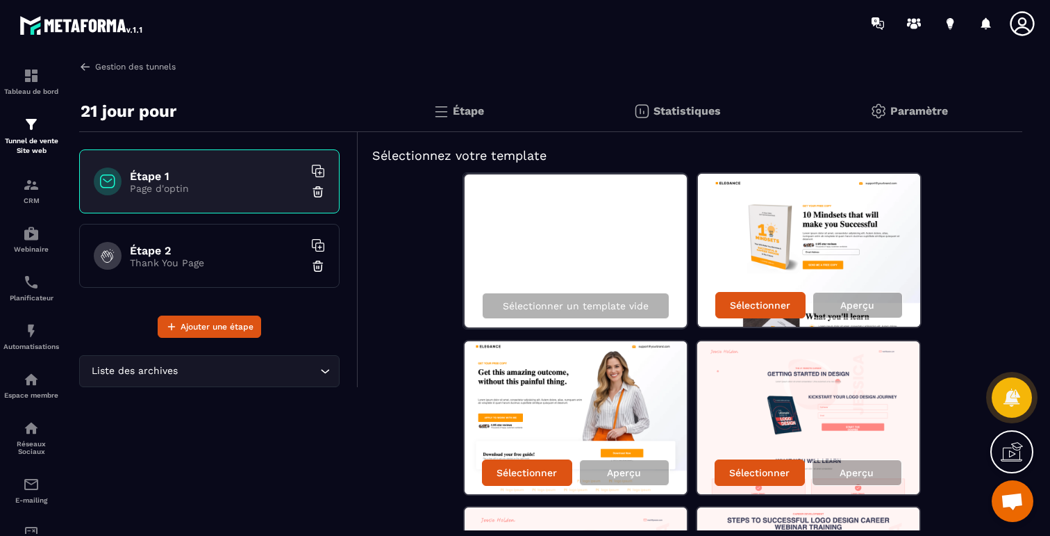
click at [85, 63] on img at bounding box center [85, 66] width 13 height 13
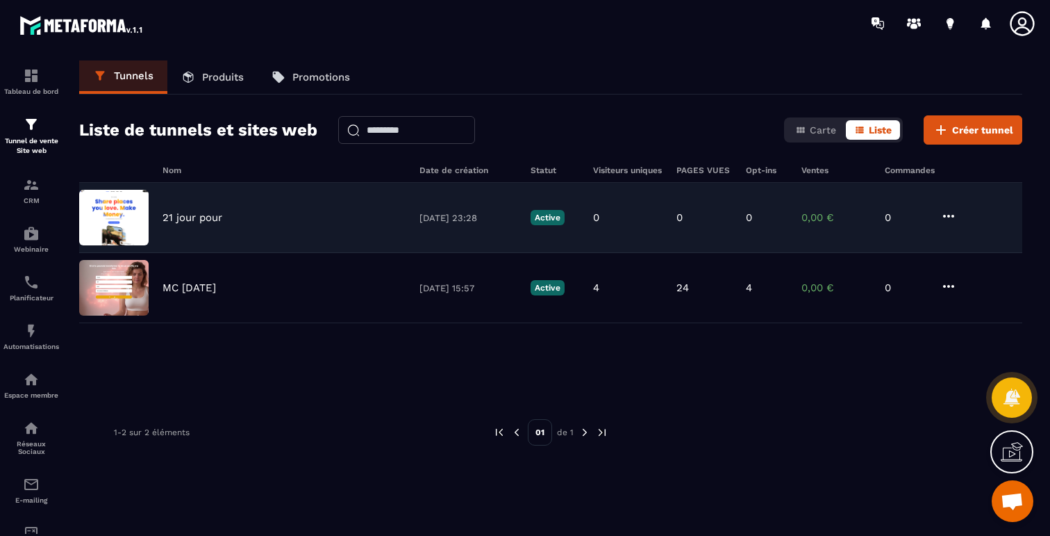
click at [951, 217] on icon at bounding box center [949, 216] width 17 height 17
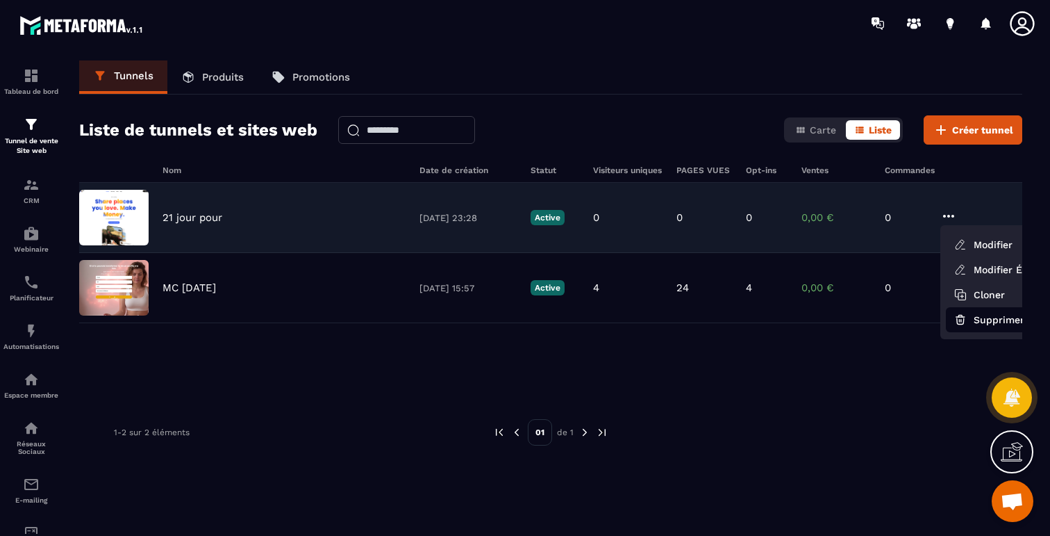
click at [986, 320] on button "Supprimer" at bounding box center [1001, 319] width 111 height 25
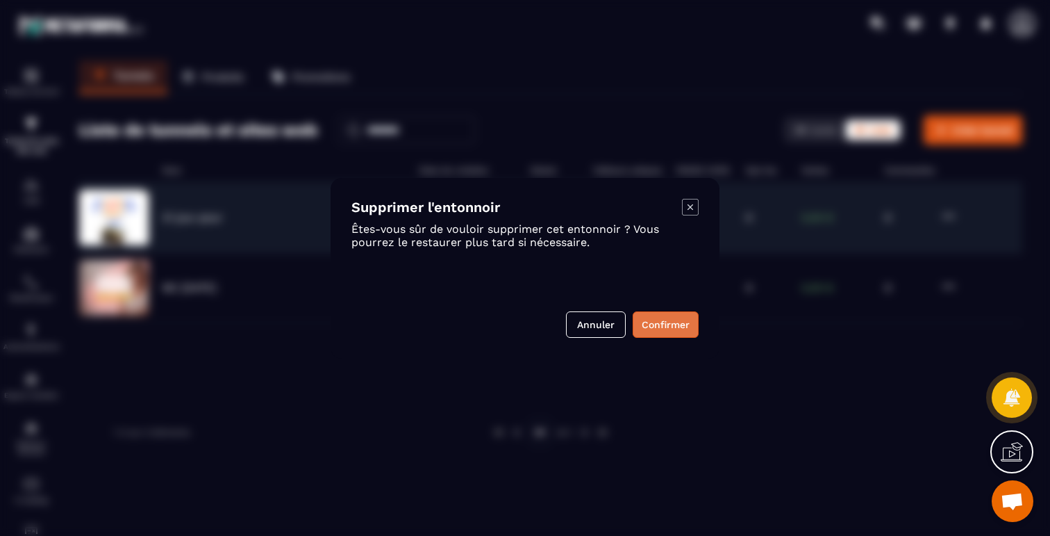
click at [670, 320] on button "Confirmer" at bounding box center [666, 324] width 66 height 26
